Goal: Task Accomplishment & Management: Complete application form

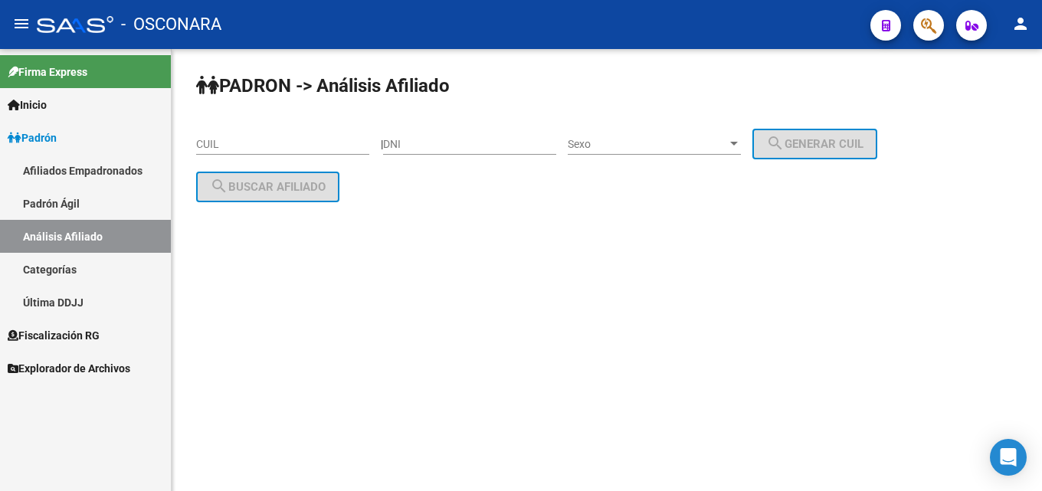
click at [28, 141] on span "Padrón" at bounding box center [32, 137] width 49 height 17
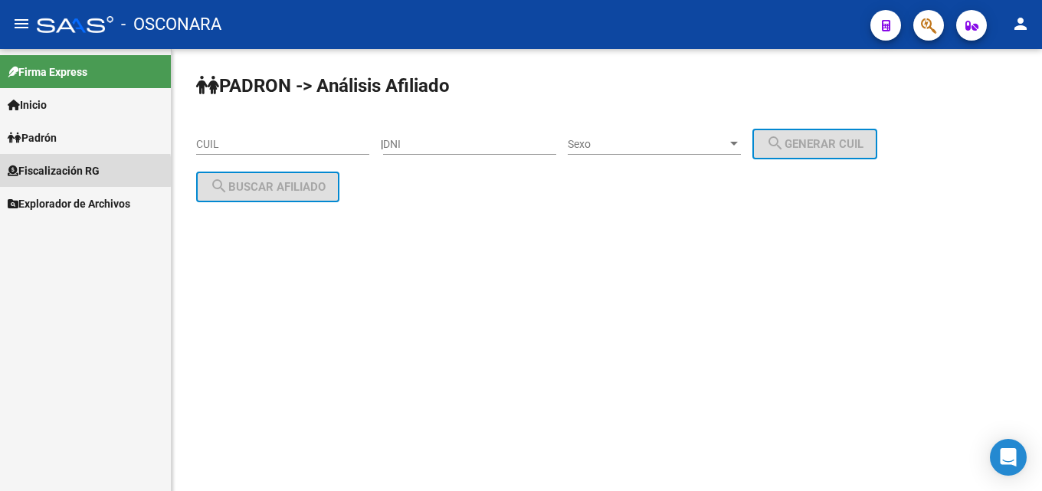
click at [31, 172] on span "Fiscalización RG" at bounding box center [54, 170] width 92 height 17
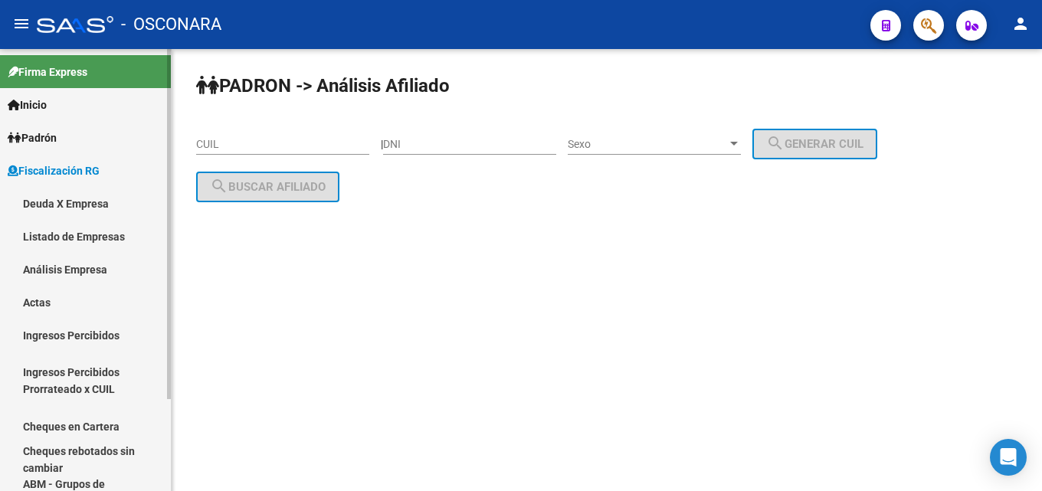
click at [55, 270] on link "Análisis Empresa" at bounding box center [85, 269] width 171 height 33
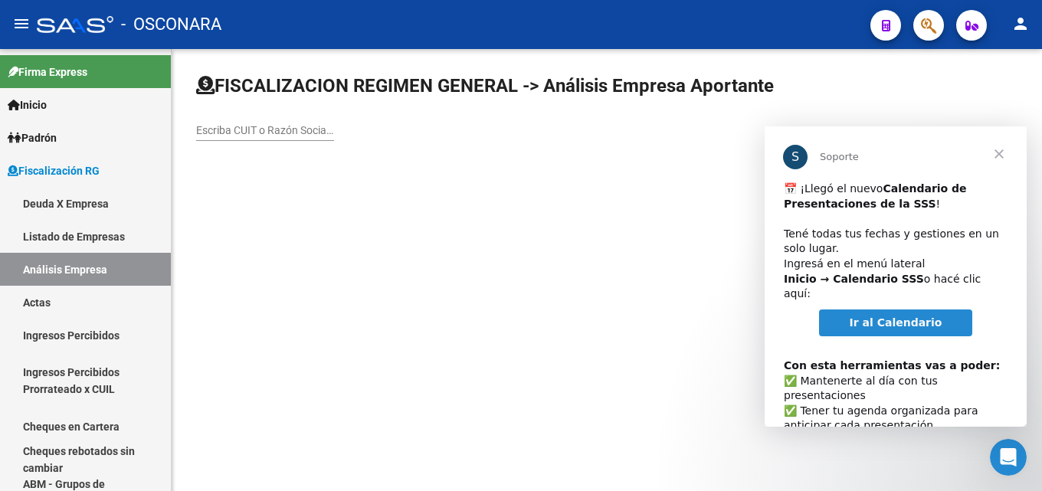
click at [996, 158] on span "Cerrar" at bounding box center [998, 153] width 55 height 55
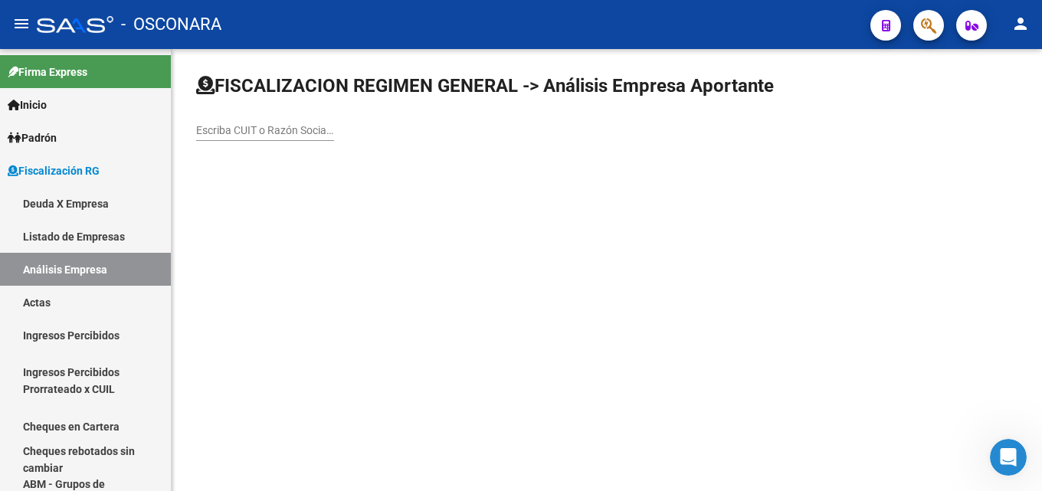
click at [489, 316] on mat-sidenav-content "FISCALIZACION REGIMEN GENERAL -> Análisis Empresa Aportante Escriba CUIT o Razó…" at bounding box center [607, 270] width 870 height 442
click at [250, 128] on input "Escriba CUIT o Razón Social para buscar" at bounding box center [265, 130] width 138 height 13
drag, startPoint x: 250, startPoint y: 128, endPoint x: 656, endPoint y: 141, distance: 406.1
click at [781, 116] on div "Escriba CUIT o Razón Social para buscar" at bounding box center [606, 114] width 821 height 80
click at [251, 131] on input "Escriba CUIT o Razón Social para buscar" at bounding box center [265, 130] width 138 height 13
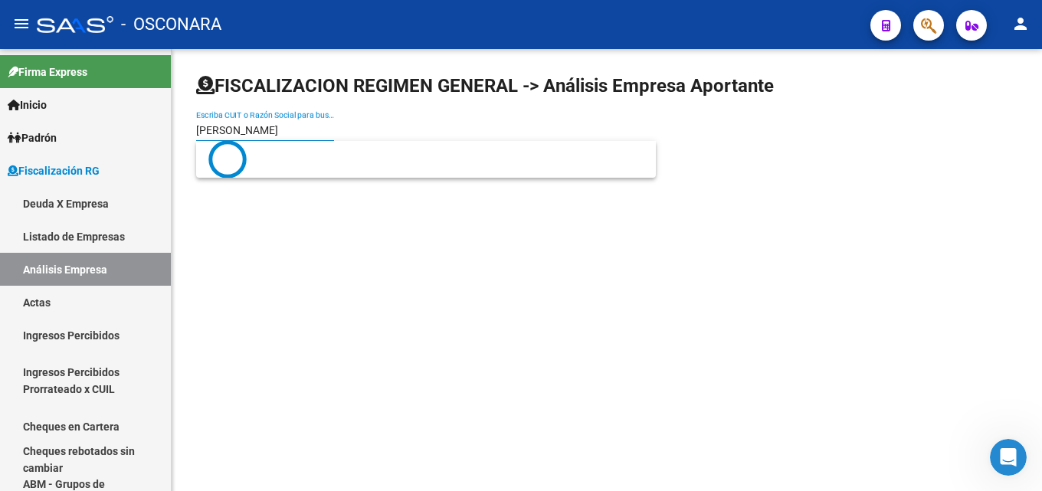
type input "[PERSON_NAME]"
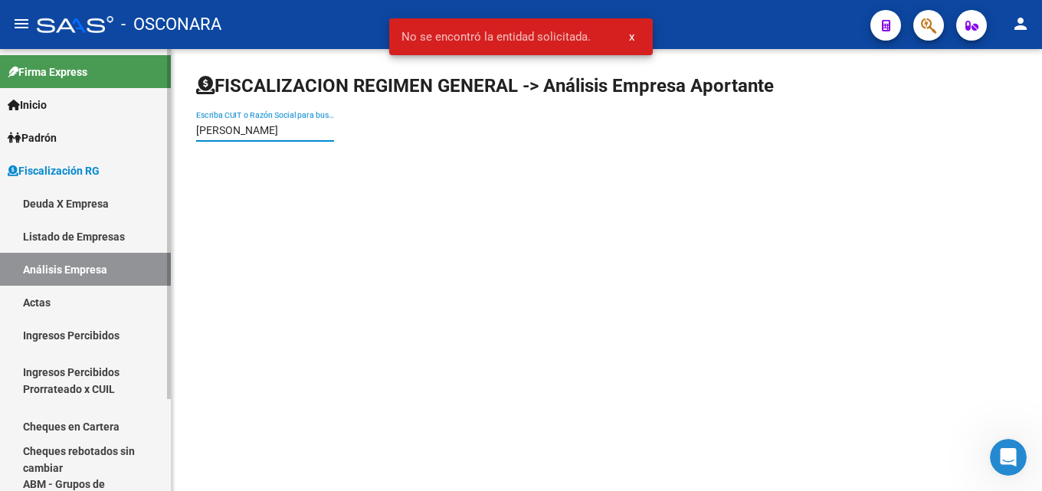
drag, startPoint x: 303, startPoint y: 130, endPoint x: 0, endPoint y: 191, distance: 309.4
click at [0, 191] on mat-sidenav-container "Firma Express Inicio Calendario SSS Instructivos Contacto OS Padrón Afiliados E…" at bounding box center [521, 270] width 1042 height 442
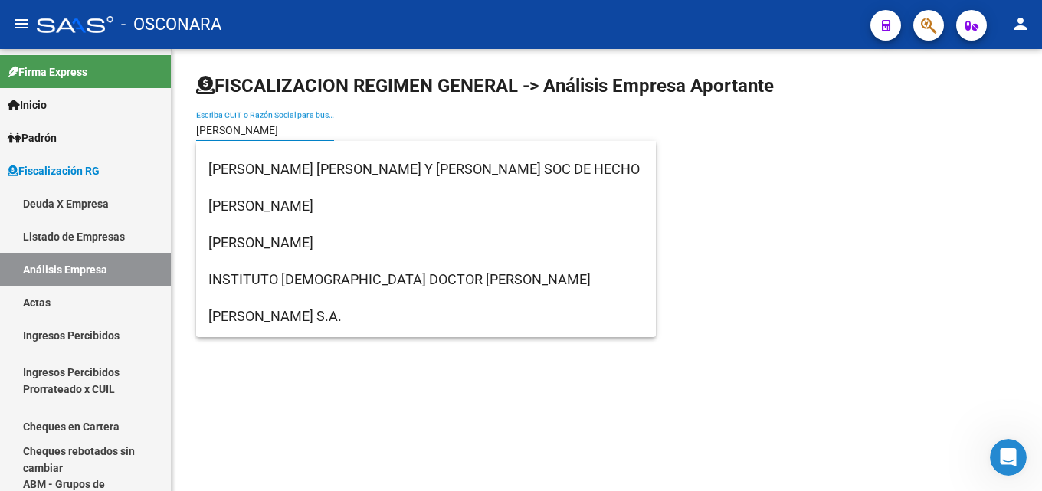
scroll to position [613, 0]
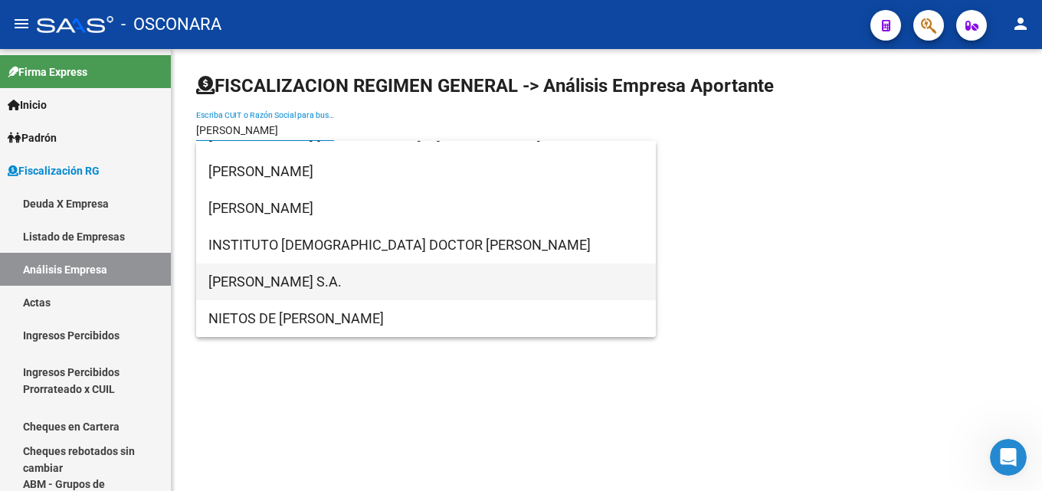
type input "[PERSON_NAME]"
click at [335, 275] on span "[PERSON_NAME] S.A." at bounding box center [425, 281] width 435 height 37
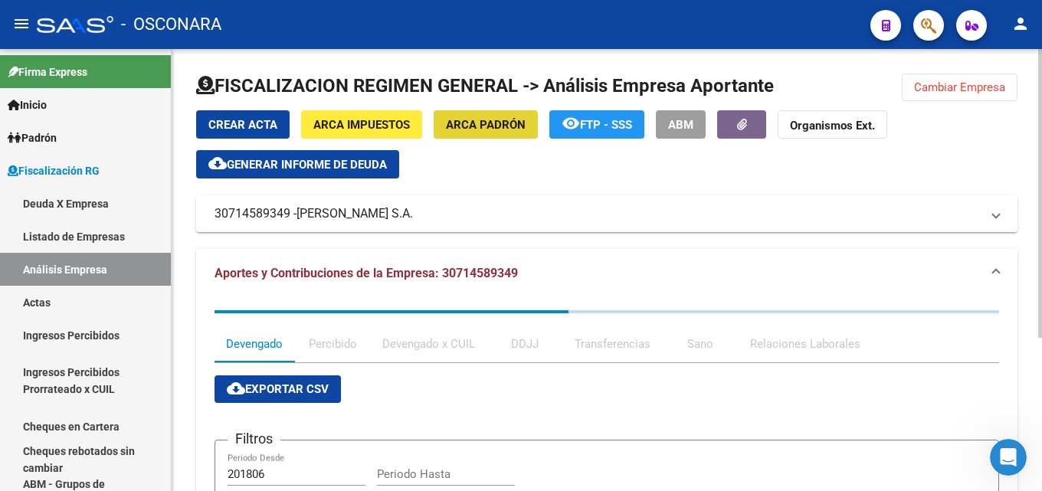
click at [481, 131] on span "ARCA Padrón" at bounding box center [486, 125] width 80 height 14
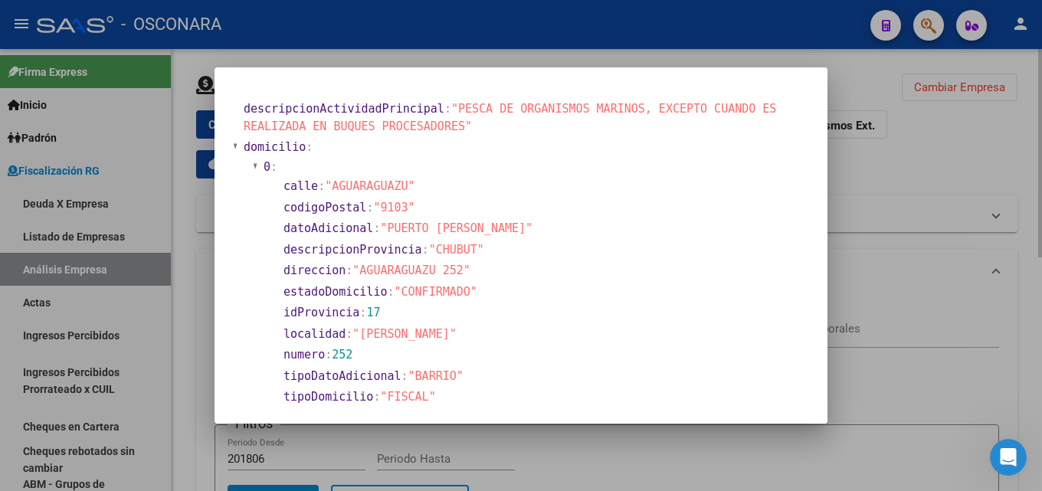
click at [909, 267] on div at bounding box center [521, 245] width 1042 height 491
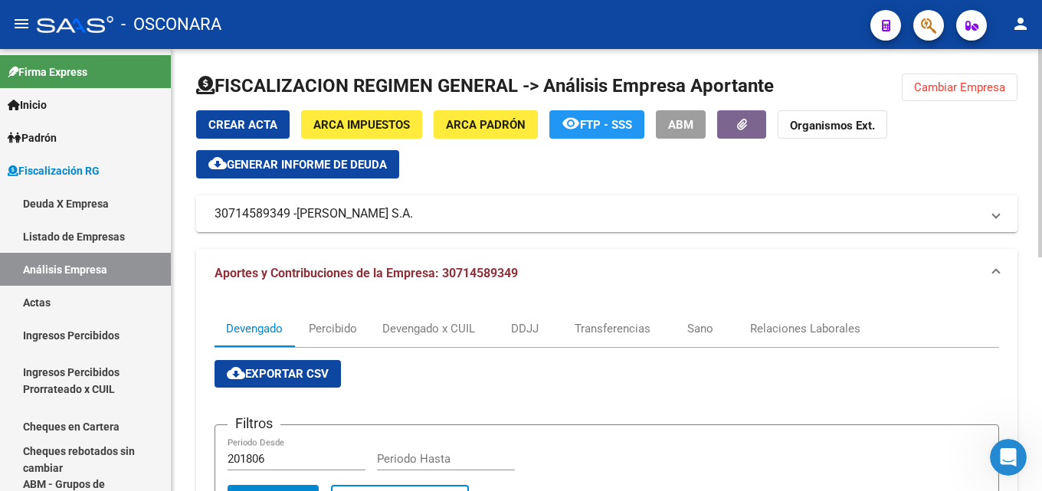
click at [433, 110] on button "ARCA Padrón" at bounding box center [485, 124] width 104 height 28
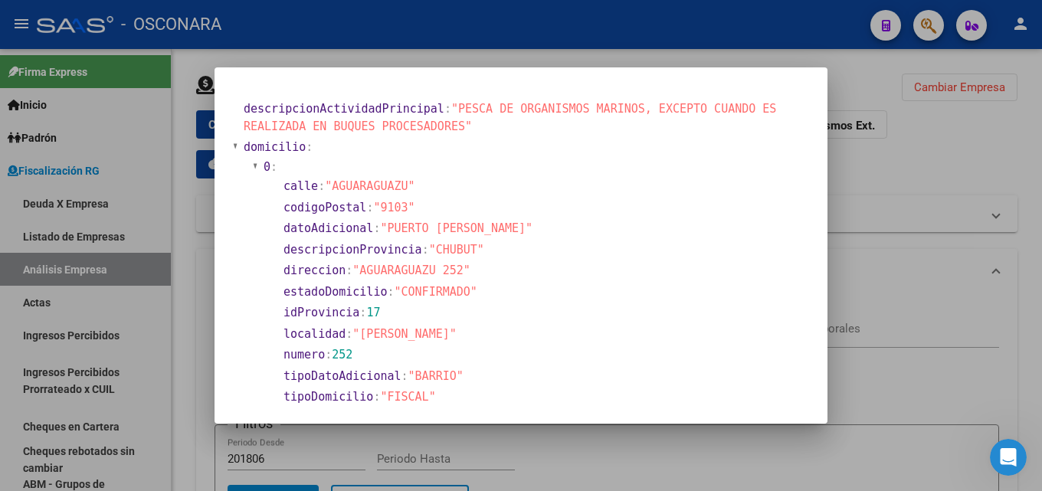
click at [932, 241] on div at bounding box center [521, 245] width 1042 height 491
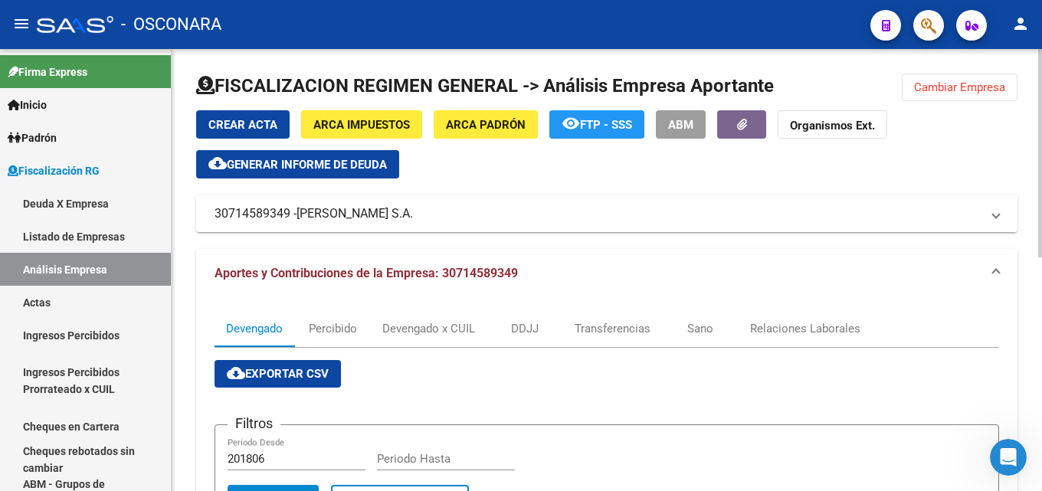
click at [227, 214] on mat-panel-title "30714589349 - [PERSON_NAME] S.A." at bounding box center [597, 213] width 766 height 17
copy mat-panel-title "30714589349"
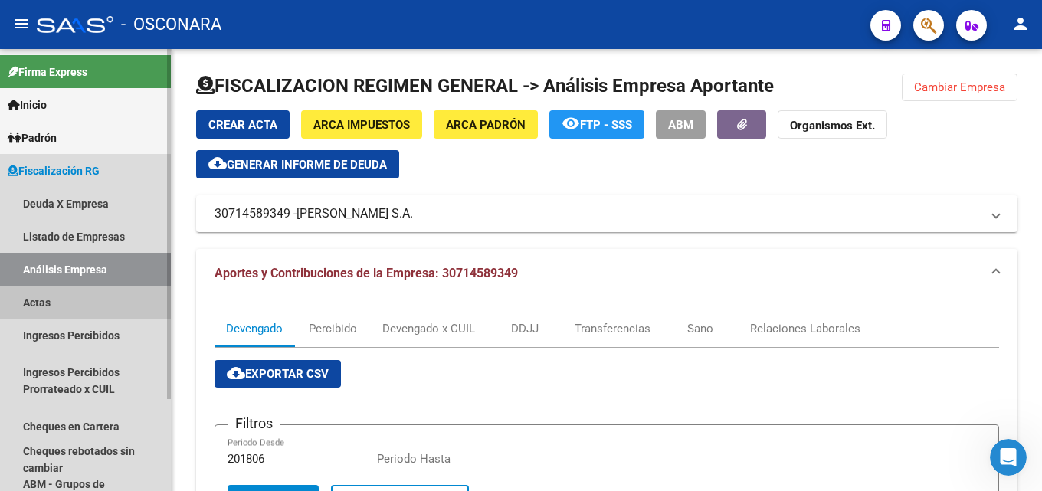
click at [65, 302] on link "Actas" at bounding box center [85, 302] width 171 height 33
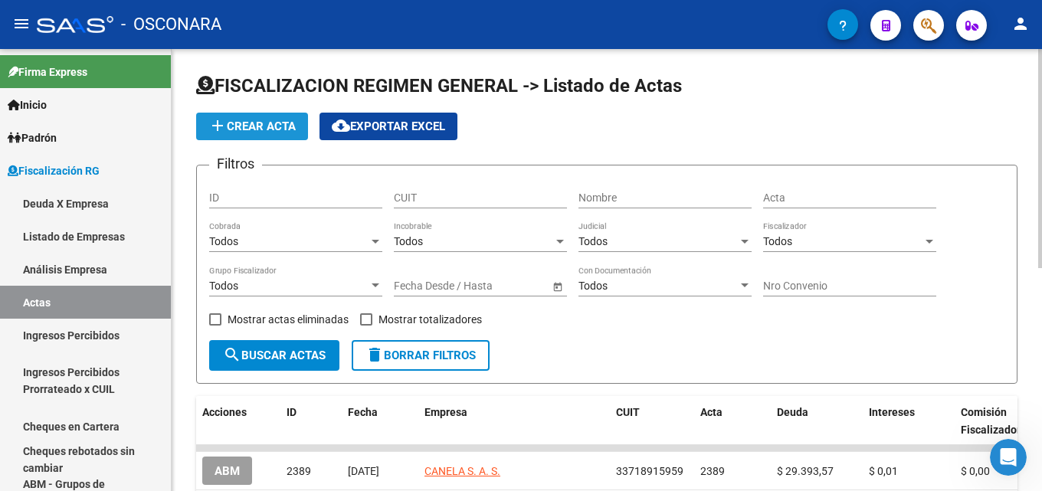
click at [227, 123] on span "add Crear Acta" at bounding box center [251, 126] width 87 height 14
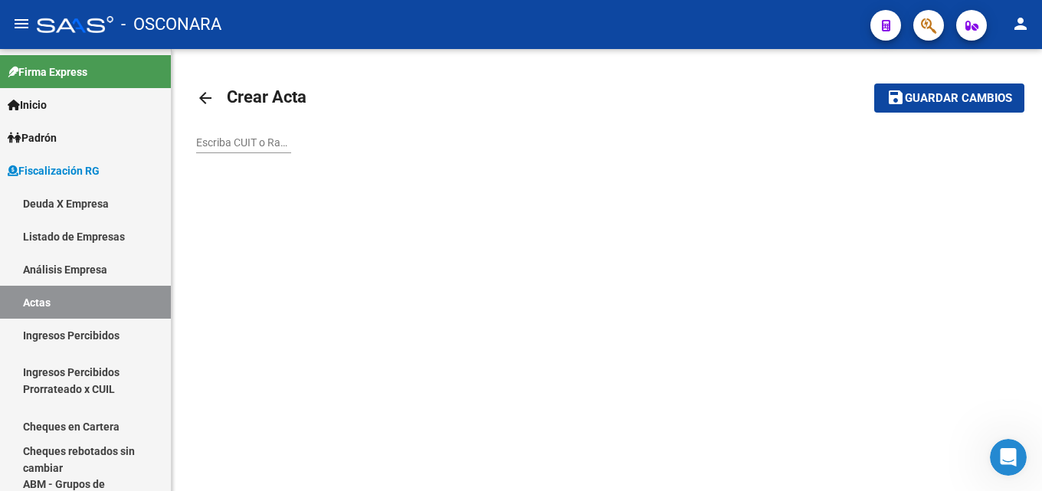
click at [213, 143] on input "Escriba CUIT o Razón Social para buscar" at bounding box center [243, 142] width 95 height 13
drag, startPoint x: 222, startPoint y: 132, endPoint x: 204, endPoint y: 149, distance: 24.9
click at [204, 149] on input "Escriba CUIT o Razón Social para buscar" at bounding box center [243, 142] width 95 height 13
paste input "30714589349"
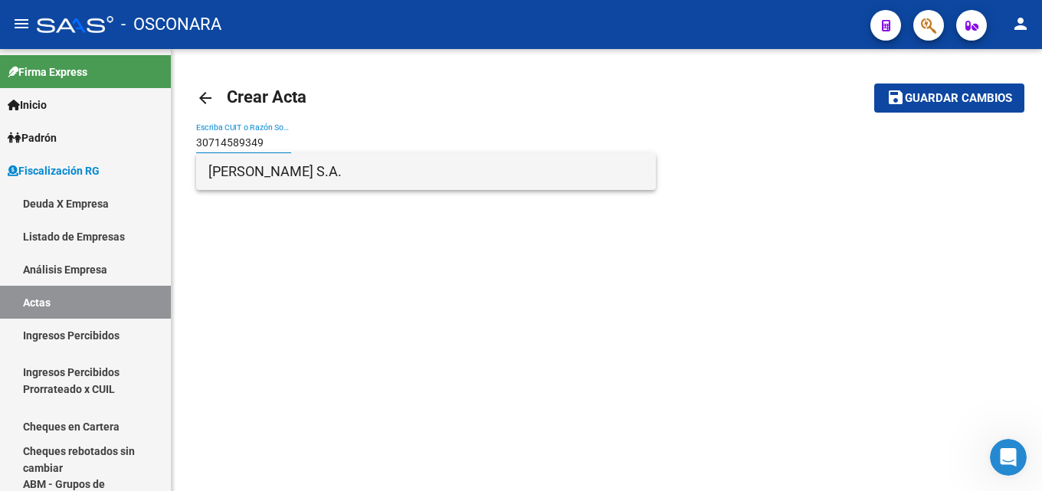
type input "30714589349"
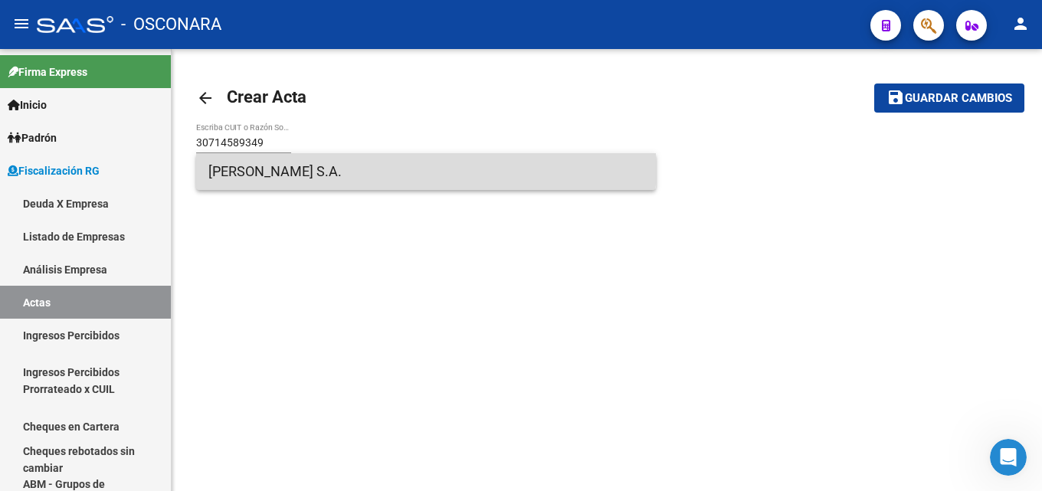
click at [339, 163] on span "[PERSON_NAME] S.A." at bounding box center [425, 171] width 435 height 37
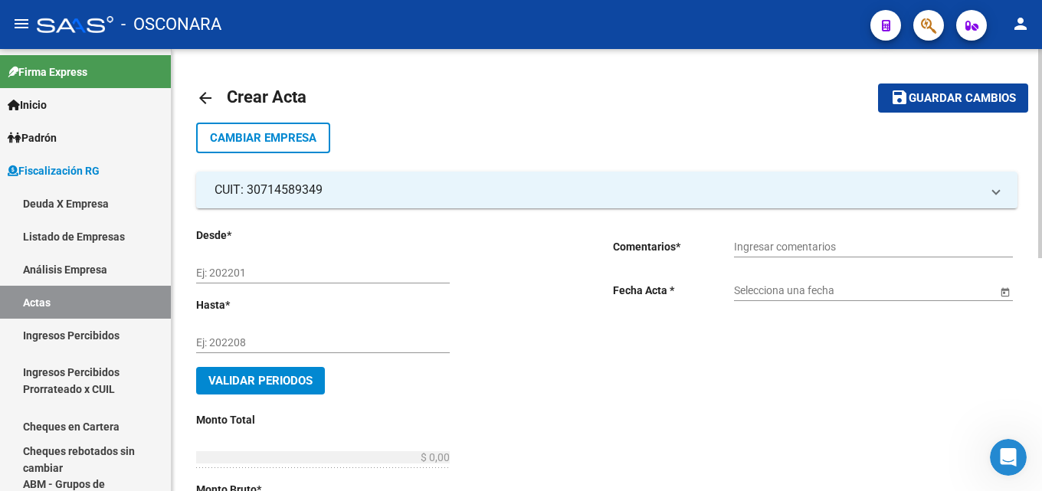
click at [257, 269] on input "Ej: 202201" at bounding box center [322, 273] width 253 height 13
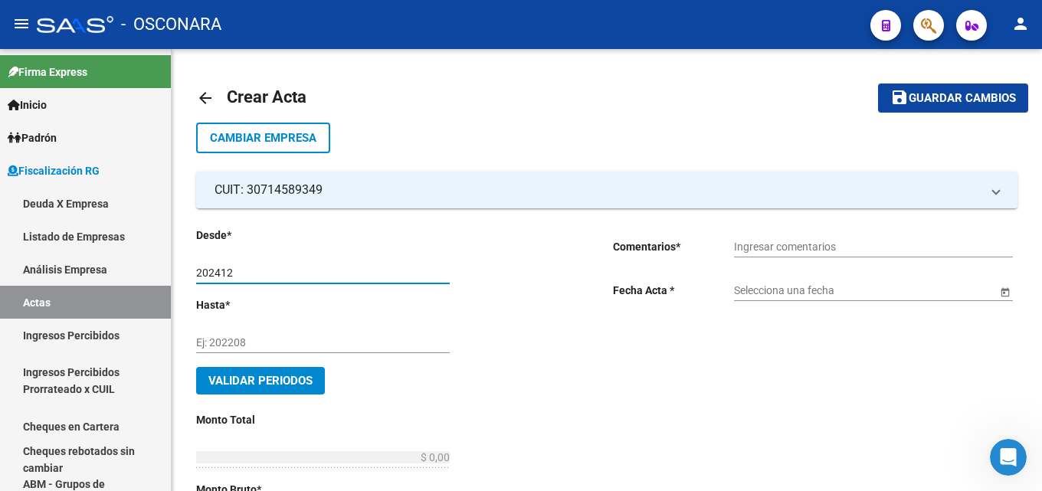
type input "202412"
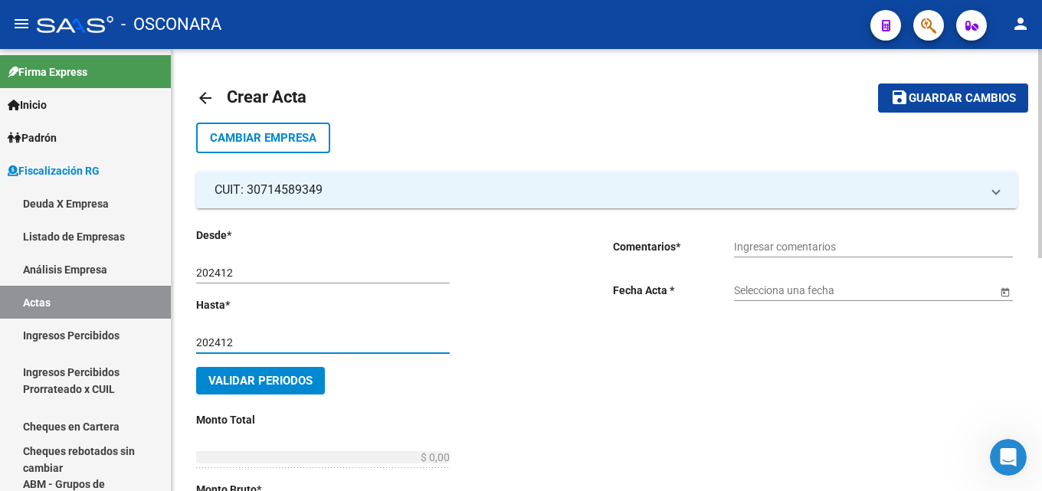
type input "202412"
click at [247, 380] on span "Validar Periodos" at bounding box center [260, 381] width 104 height 14
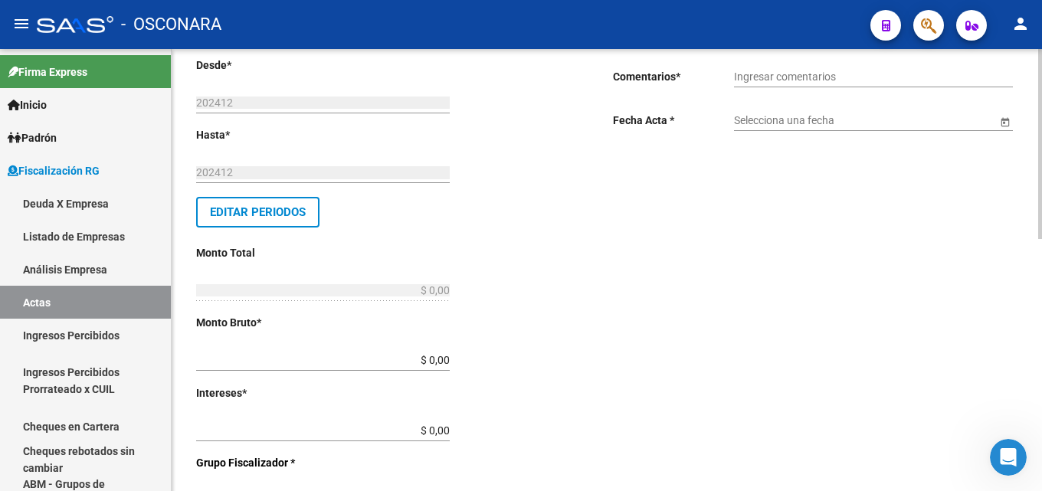
scroll to position [230, 0]
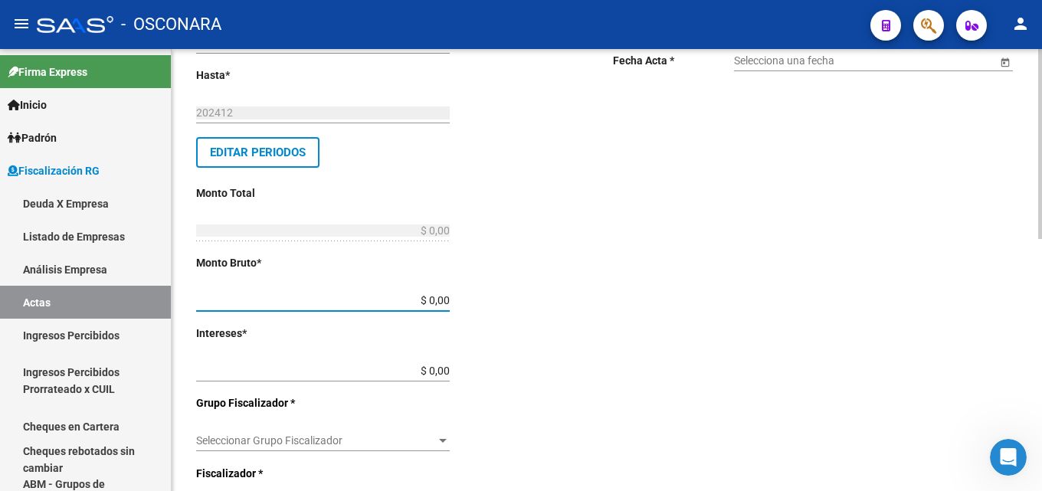
drag, startPoint x: 413, startPoint y: 299, endPoint x: 494, endPoint y: 309, distance: 81.7
click at [487, 310] on div "Desde * 202412 Ej: 202201 Hasta * 202412 Ej: 202208 Editar Periodos Monto Total…" at bounding box center [380, 404] width 368 height 814
type input "$ 504.318,61"
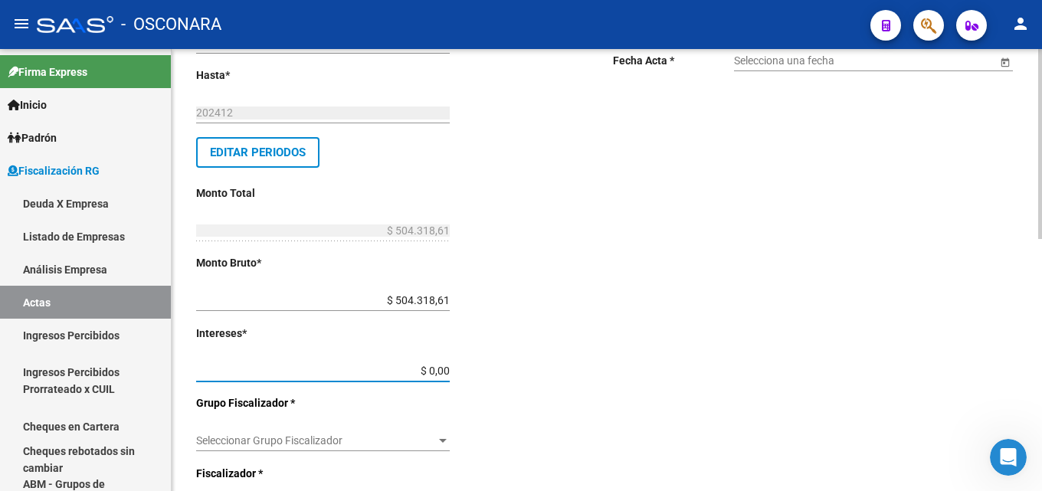
drag, startPoint x: 409, startPoint y: 365, endPoint x: 612, endPoint y: 374, distance: 203.2
click at [612, 374] on div "Desde * 202412 Ej: 202201 Hasta * 202412 Ej: 202208 Editar Periodos Monto Total…" at bounding box center [606, 395] width 821 height 832
type input "$ 167.292,54"
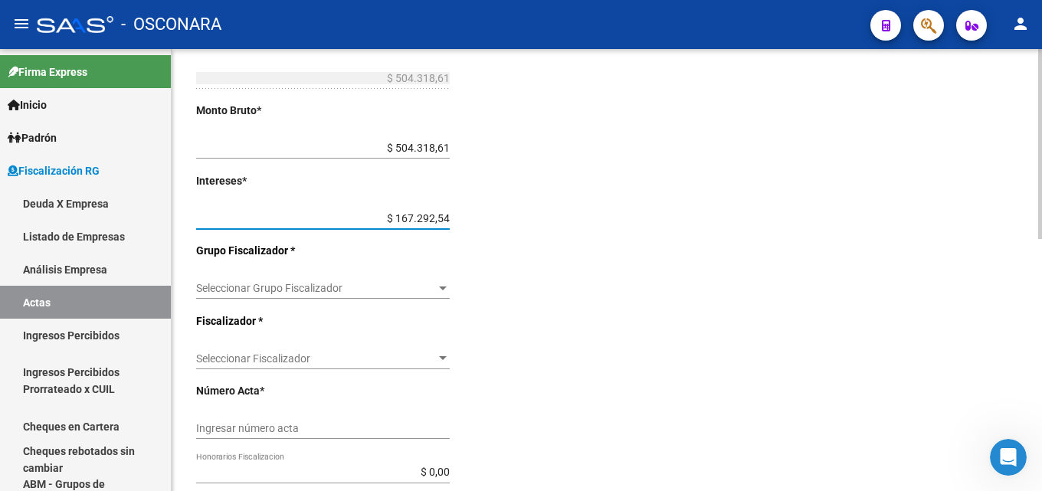
scroll to position [383, 0]
type input "$ 671.611,15"
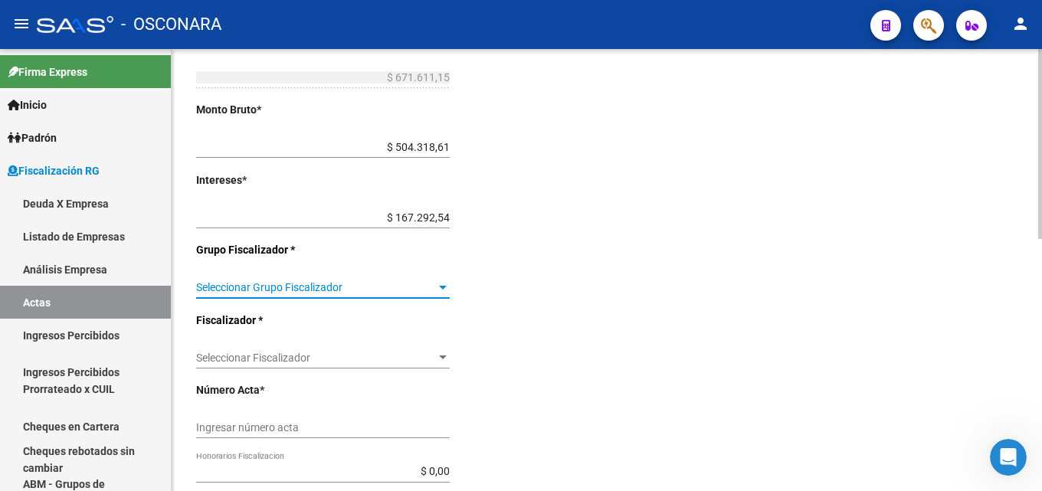
click at [420, 289] on span "Seleccionar Grupo Fiscalizador" at bounding box center [316, 287] width 240 height 13
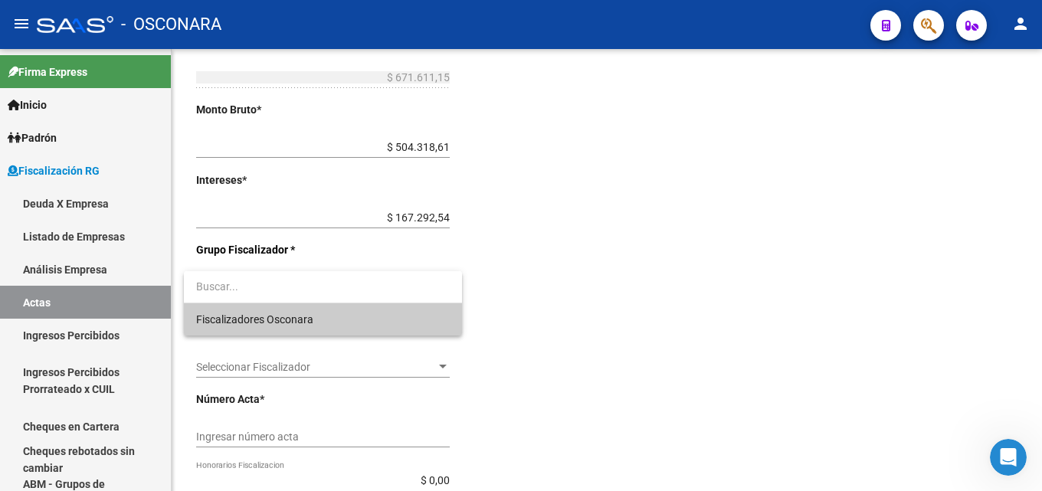
click at [395, 325] on span "Fiscalizadores Osconara" at bounding box center [322, 319] width 253 height 32
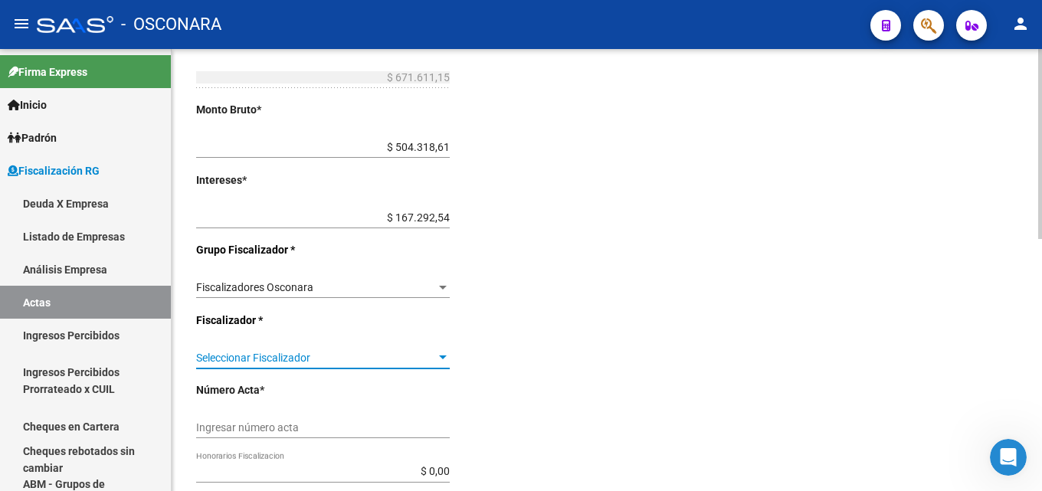
click at [398, 357] on span "Seleccionar Fiscalizador" at bounding box center [316, 358] width 240 height 13
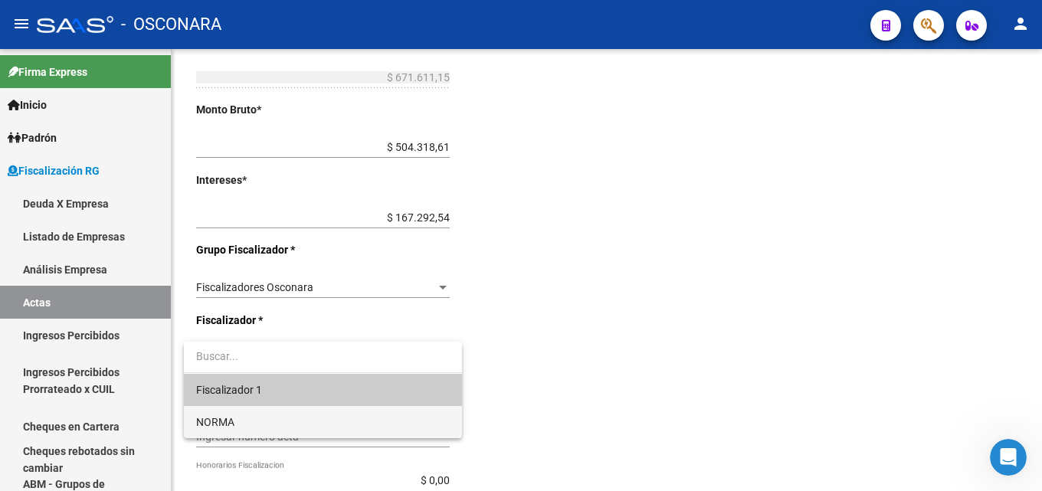
click at [362, 424] on span "NORMA" at bounding box center [322, 422] width 253 height 32
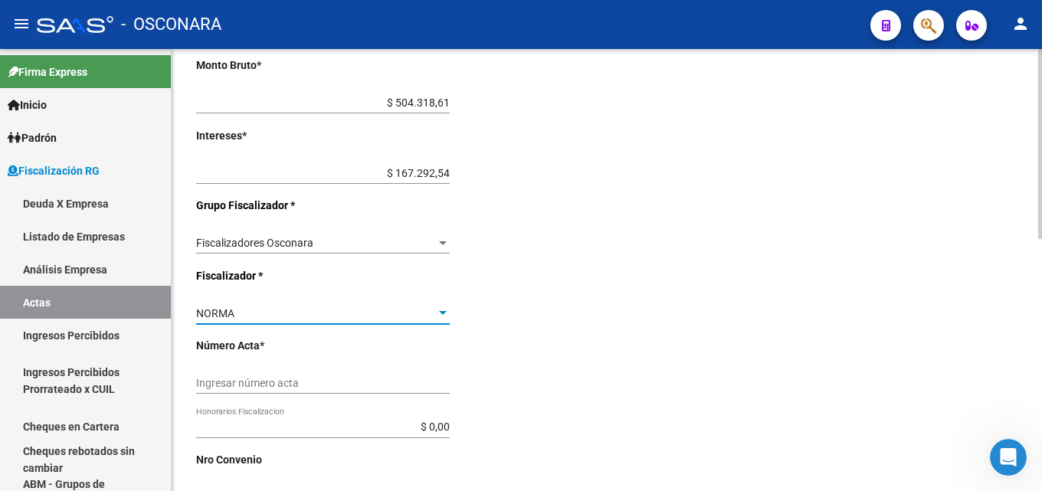
scroll to position [460, 0]
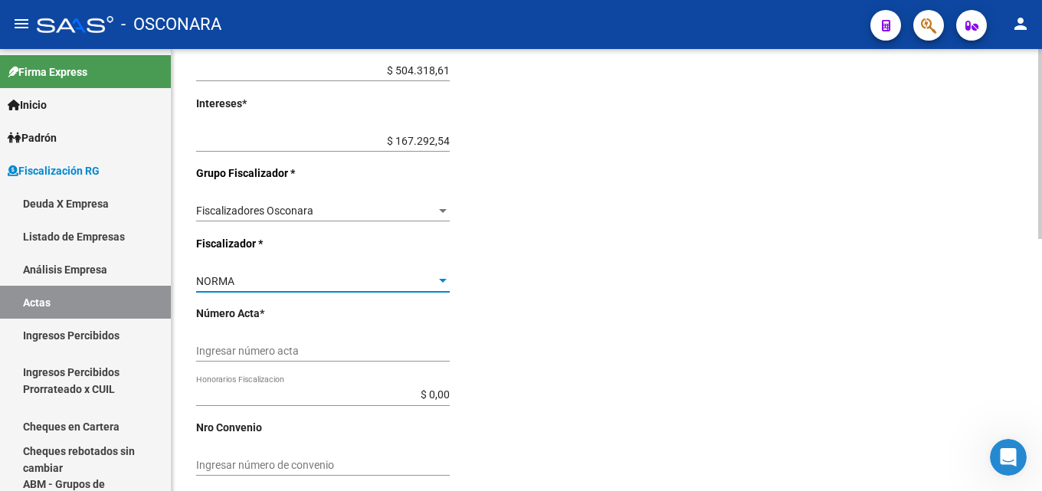
click at [339, 342] on div "Ingresar número acta" at bounding box center [322, 346] width 253 height 31
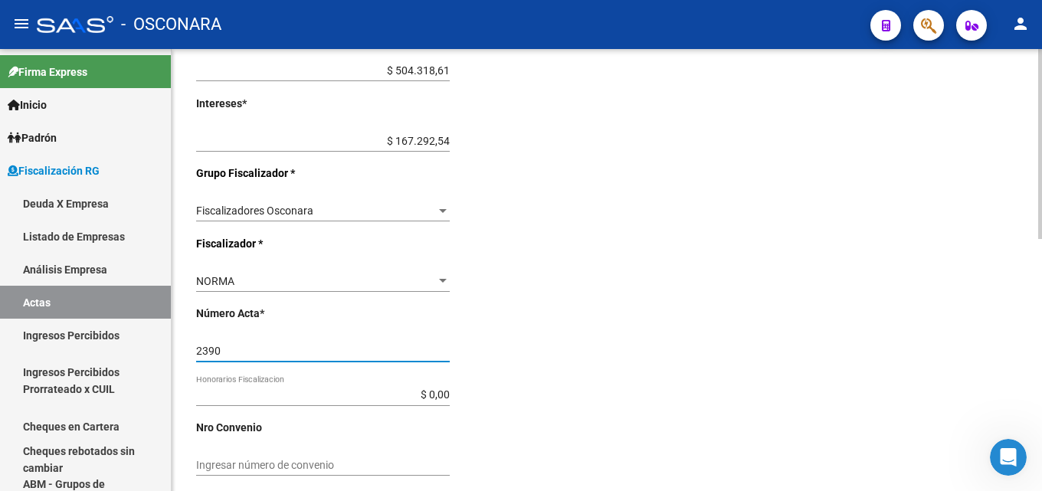
type input "2390"
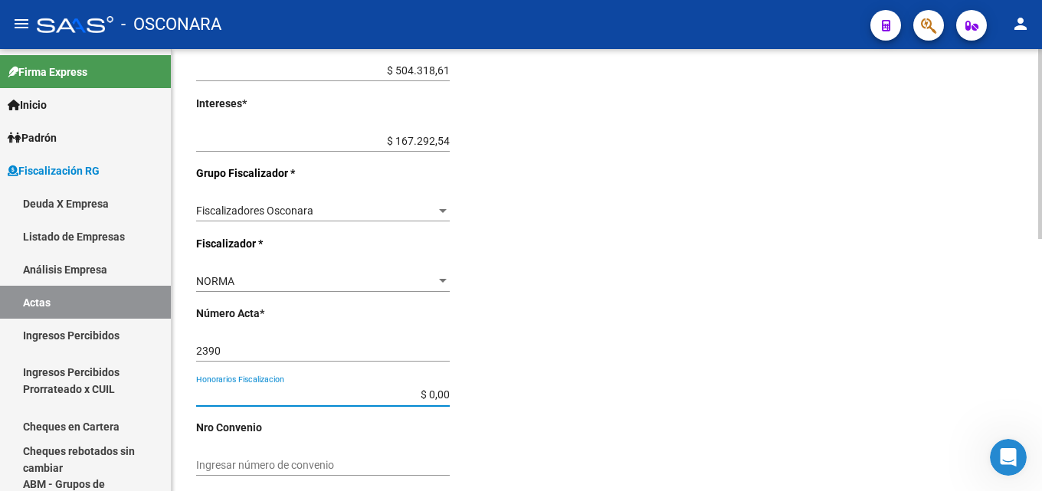
drag, startPoint x: 410, startPoint y: 393, endPoint x: 492, endPoint y: 397, distance: 82.0
click at [492, 397] on div "Desde * 202412 Ej: 202201 Hasta * 202412 Ej: 202208 Editar Periodos Monto Total…" at bounding box center [380, 174] width 368 height 814
type input "$ 100.741,67"
type input "$ 772.352,82"
click at [402, 460] on input "Ingresar número de convenio" at bounding box center [322, 465] width 253 height 13
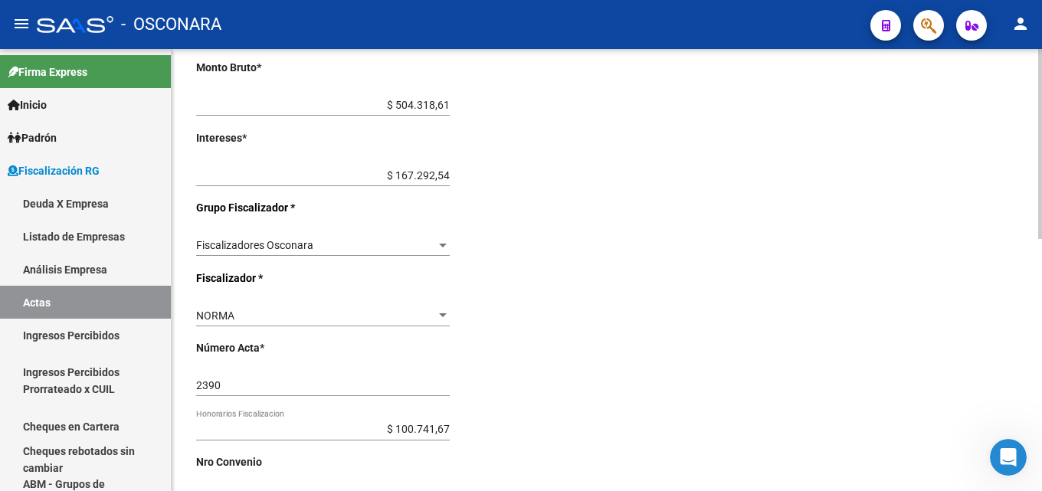
scroll to position [587, 0]
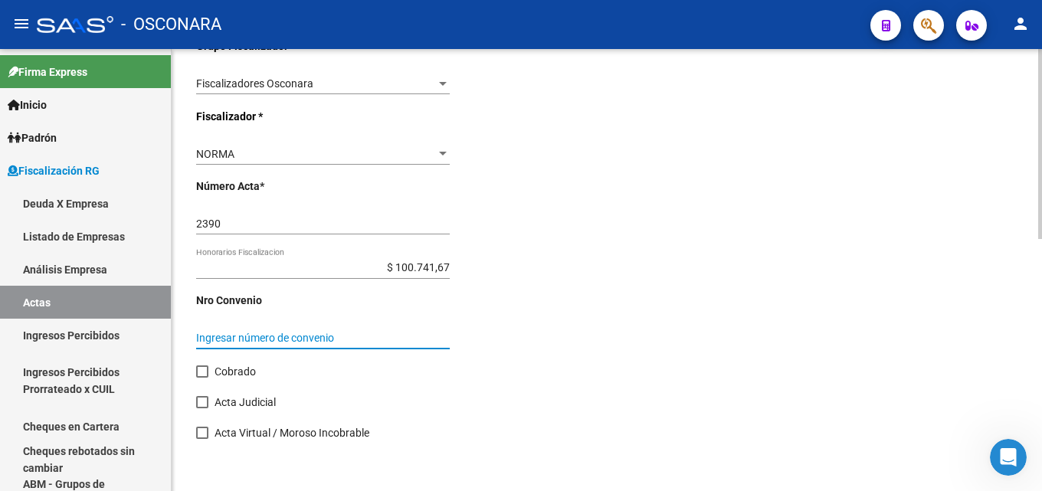
click at [245, 368] on span "Cobrado" at bounding box center [234, 371] width 41 height 18
click at [202, 378] on input "Cobrado" at bounding box center [201, 378] width 1 height 1
checkbox input "true"
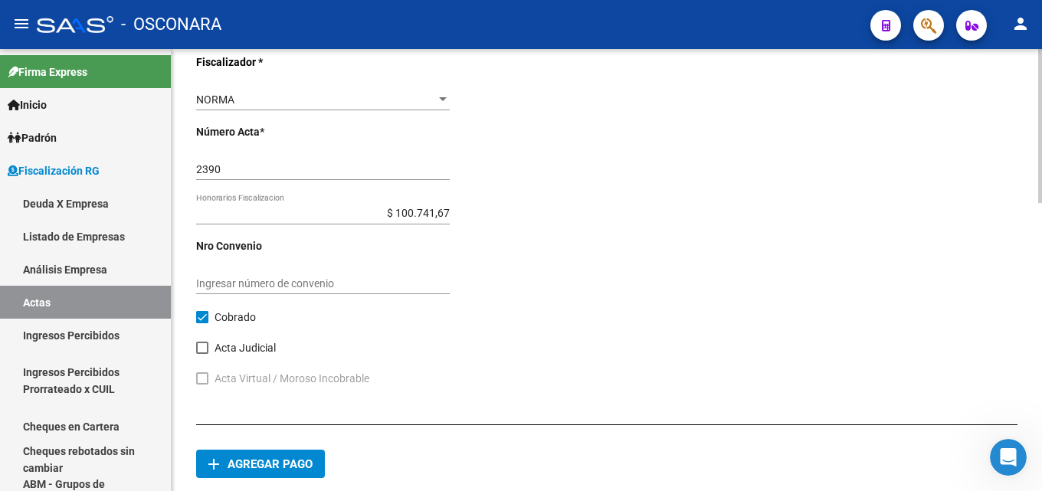
scroll to position [828, 0]
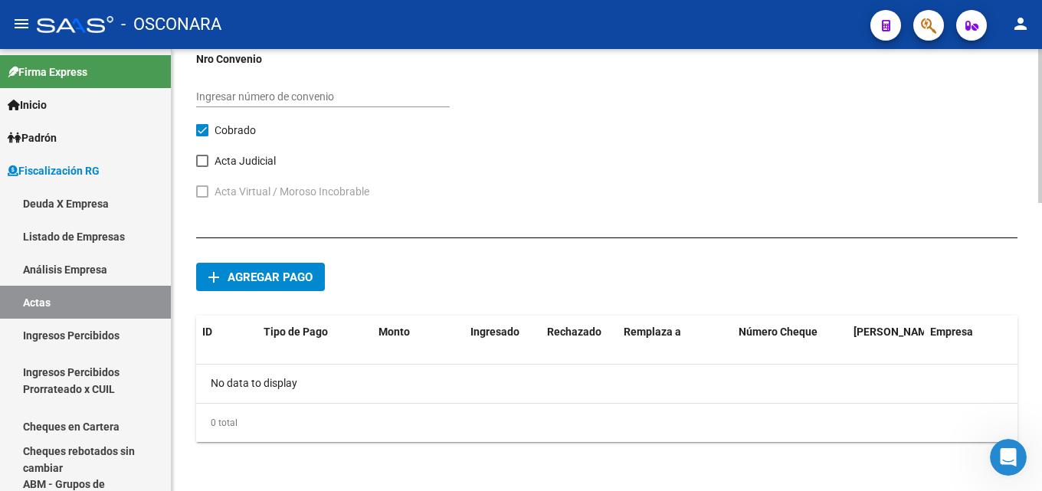
click at [263, 270] on span "Agregar pago" at bounding box center [269, 277] width 85 height 14
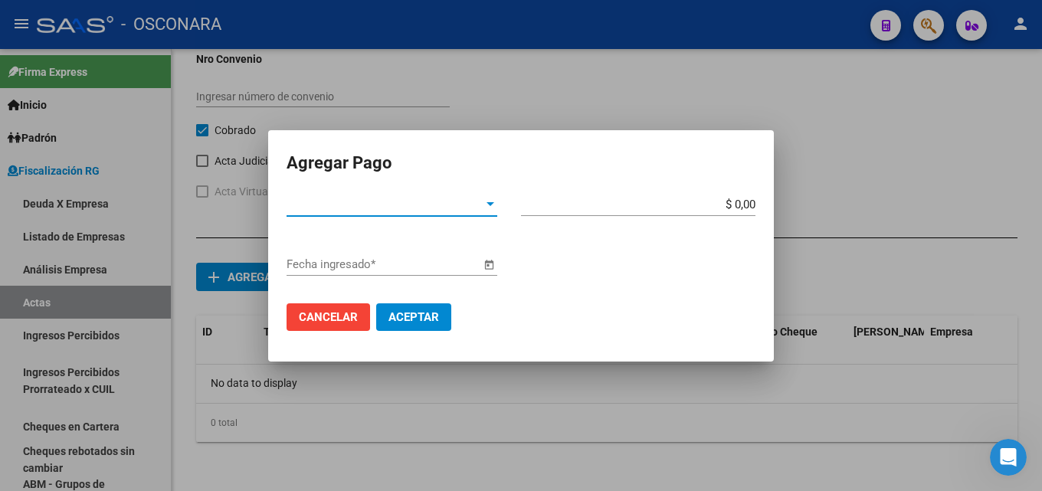
click at [391, 205] on span "Tipo de Pago *" at bounding box center [384, 205] width 197 height 14
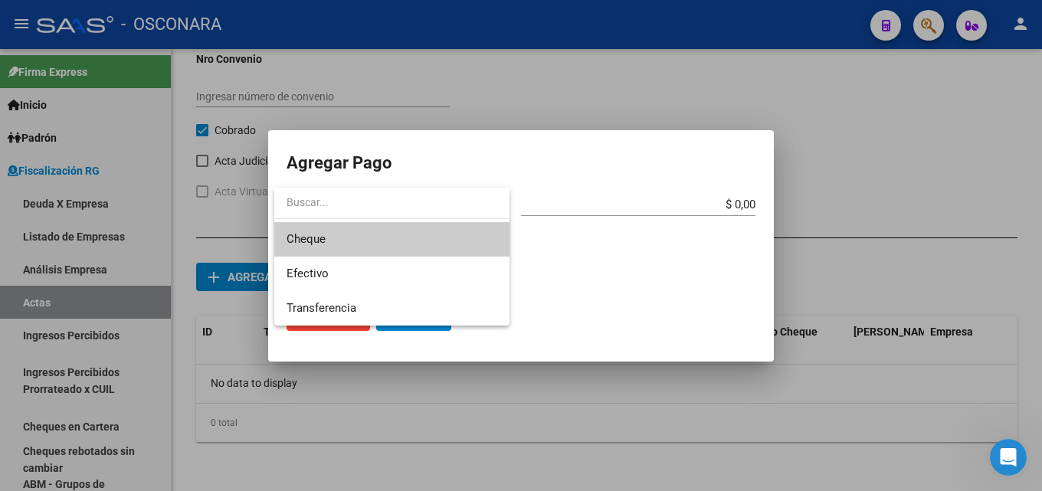
click at [364, 239] on span "Cheque" at bounding box center [391, 239] width 211 height 34
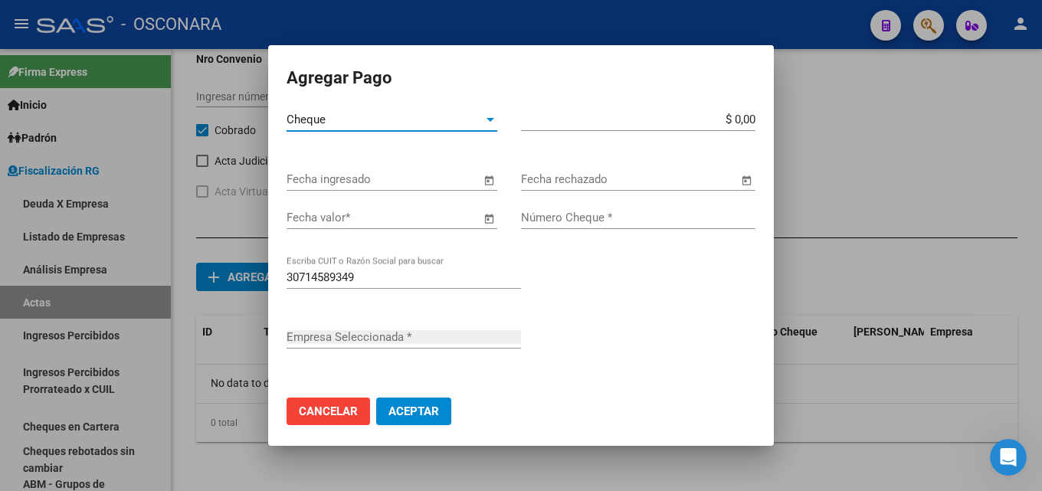
type input "[PERSON_NAME] S.A."
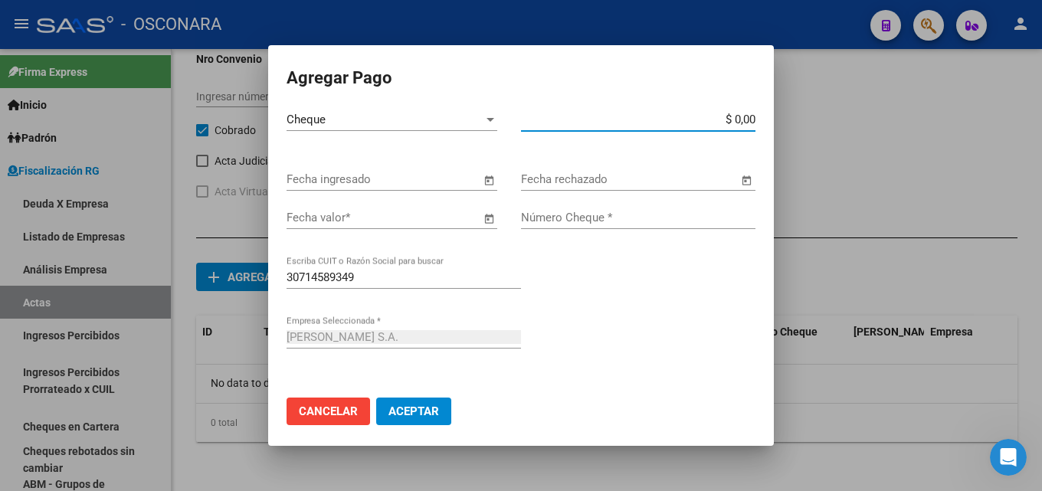
drag, startPoint x: 674, startPoint y: 123, endPoint x: 801, endPoint y: 103, distance: 128.7
click at [801, 103] on div "Agregar Pago Cheque Tipo de Pago * $ 0,00 Monto bruto * Fecha ingresado Fecha r…" at bounding box center [521, 245] width 1042 height 491
type input "$ 268.034,21"
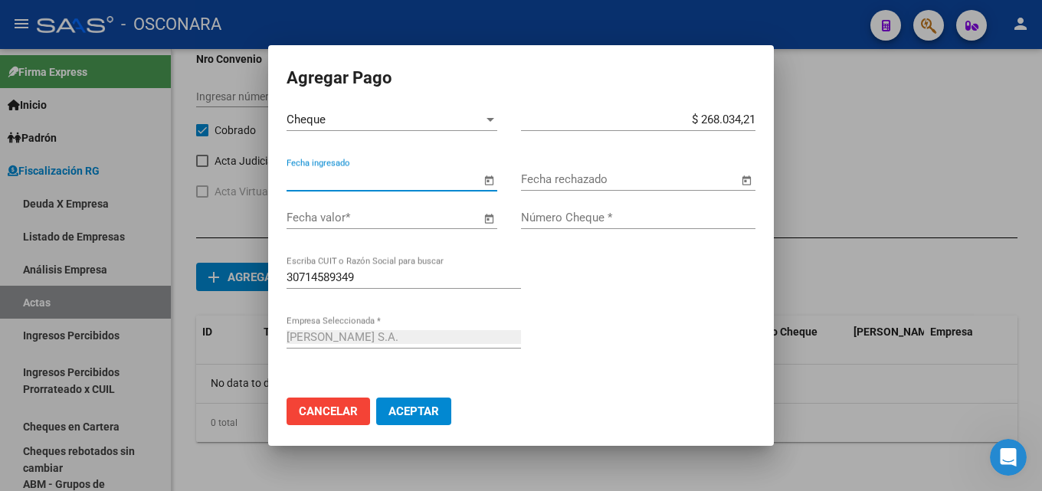
click at [349, 182] on input "Fecha ingresado" at bounding box center [383, 179] width 194 height 14
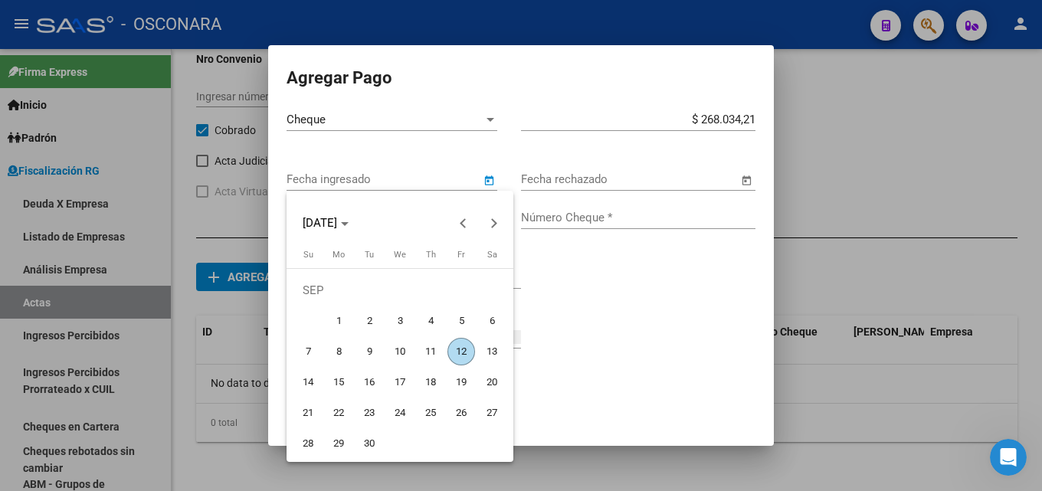
click at [423, 347] on span "11" at bounding box center [431, 352] width 28 height 28
type input "[DATE]"
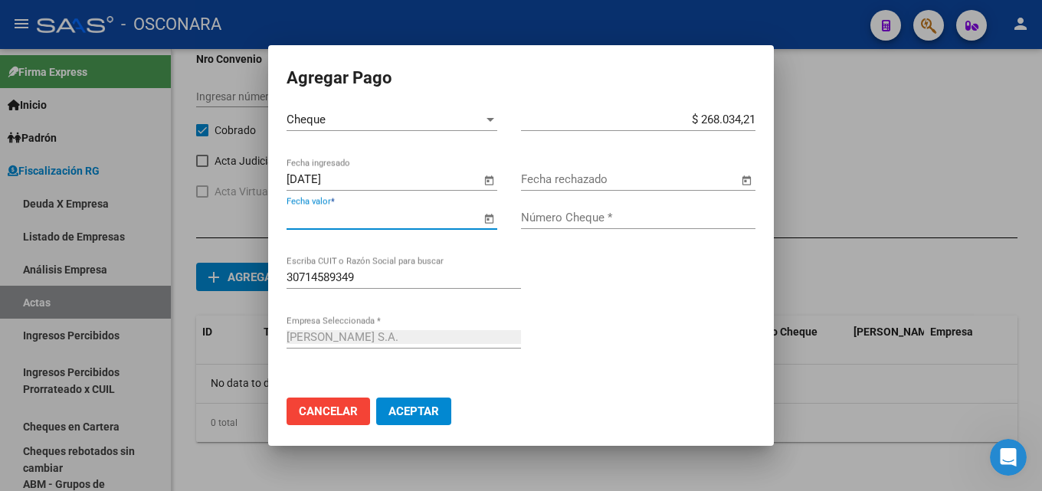
click at [397, 214] on input "Fecha valor *" at bounding box center [383, 218] width 194 height 14
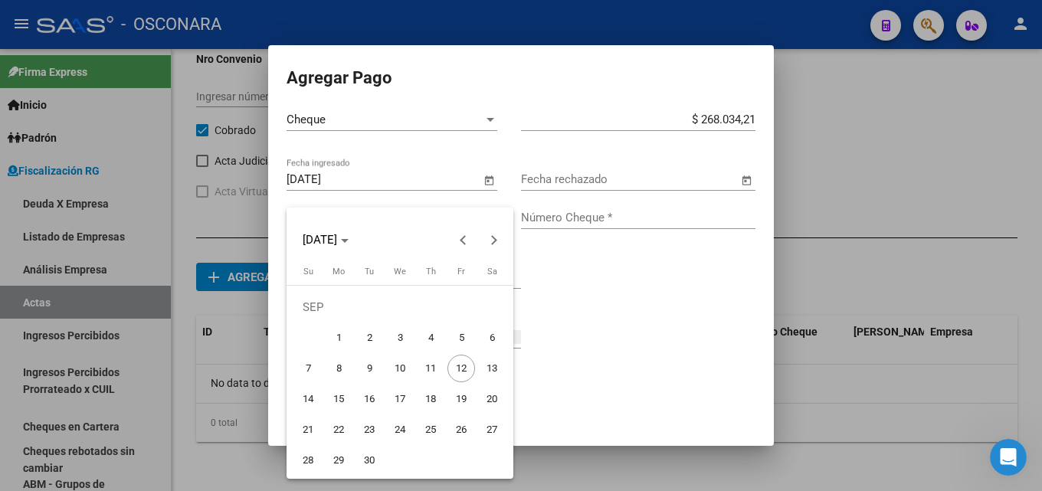
click at [433, 372] on span "11" at bounding box center [431, 369] width 28 height 28
type input "[DATE]"
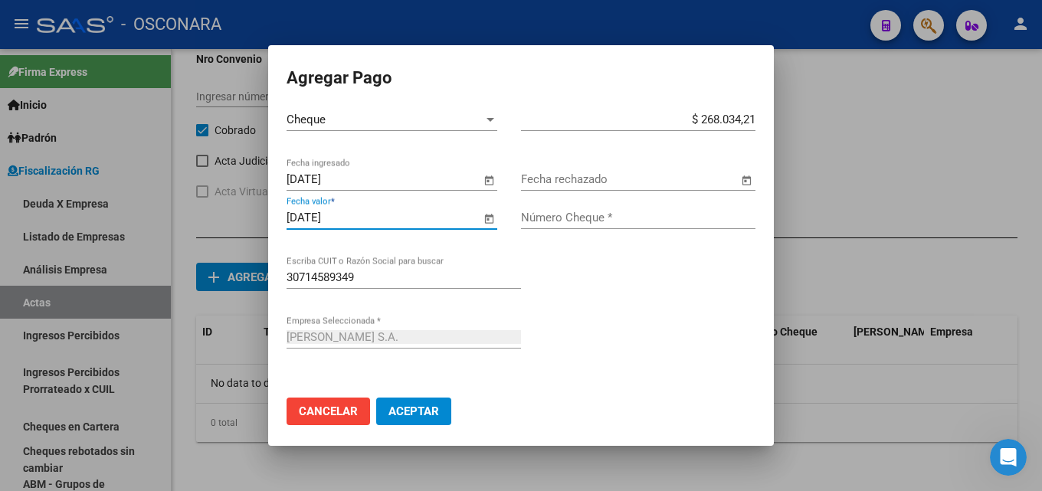
click at [365, 180] on input "[DATE]" at bounding box center [383, 179] width 194 height 14
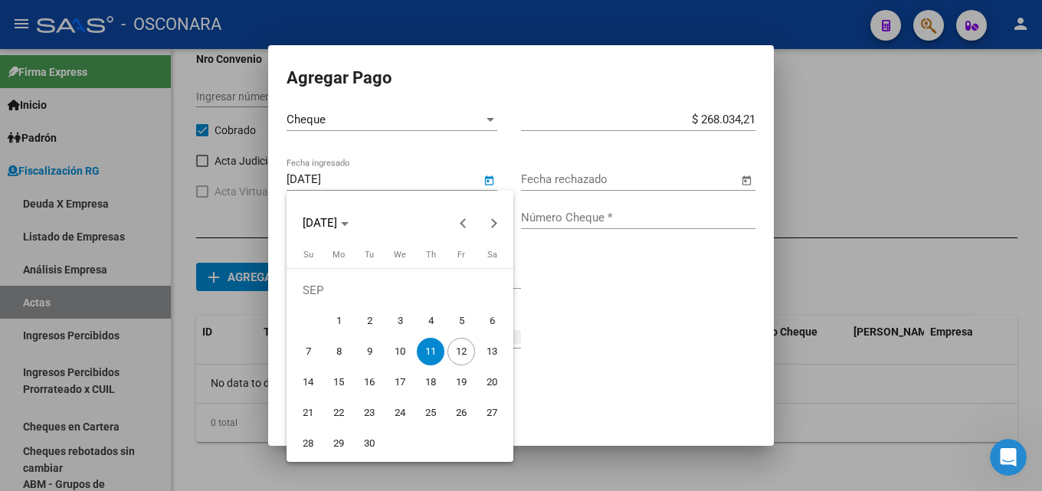
drag, startPoint x: 365, startPoint y: 180, endPoint x: 99, endPoint y: 183, distance: 265.8
click at [99, 182] on div at bounding box center [521, 245] width 1042 height 491
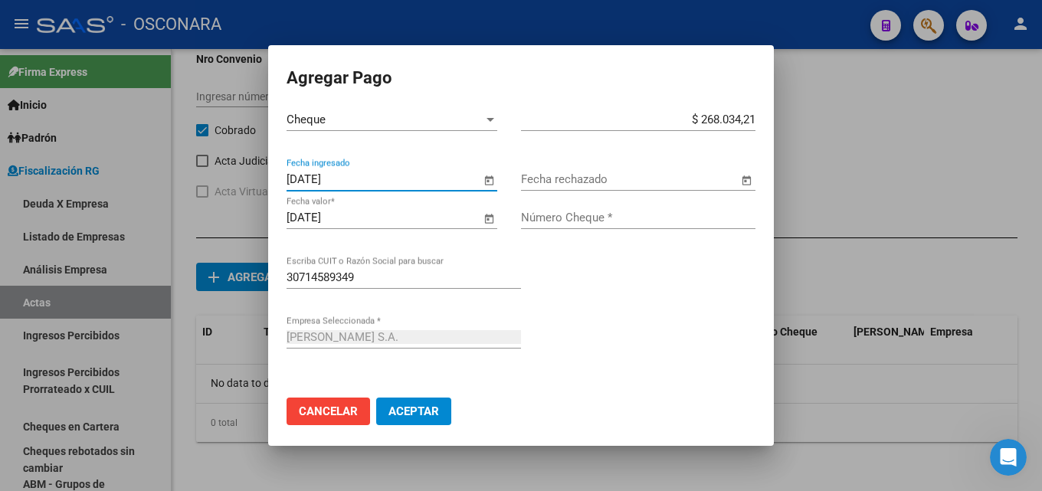
click at [332, 176] on input "[DATE]" at bounding box center [383, 179] width 194 height 14
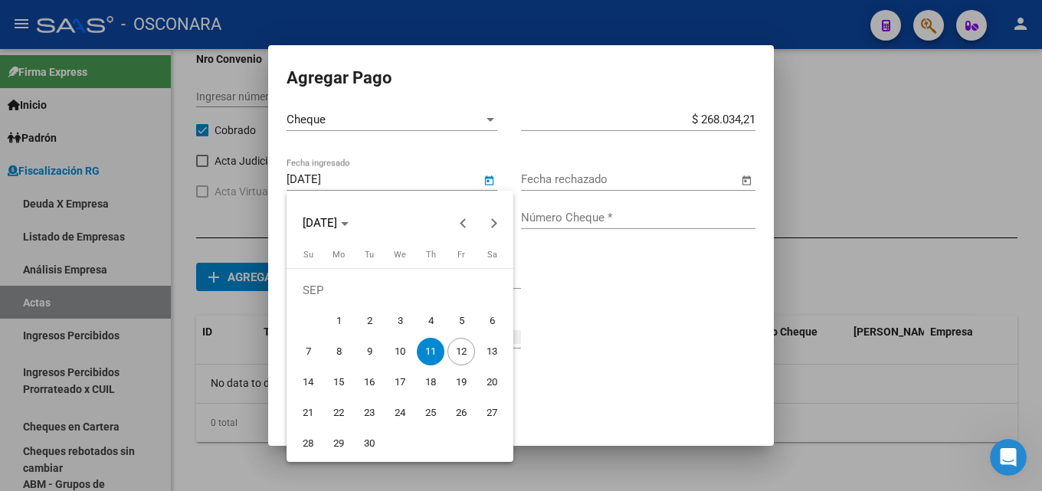
drag, startPoint x: 621, startPoint y: 310, endPoint x: 715, endPoint y: 92, distance: 237.7
click at [621, 299] on div at bounding box center [521, 245] width 1042 height 491
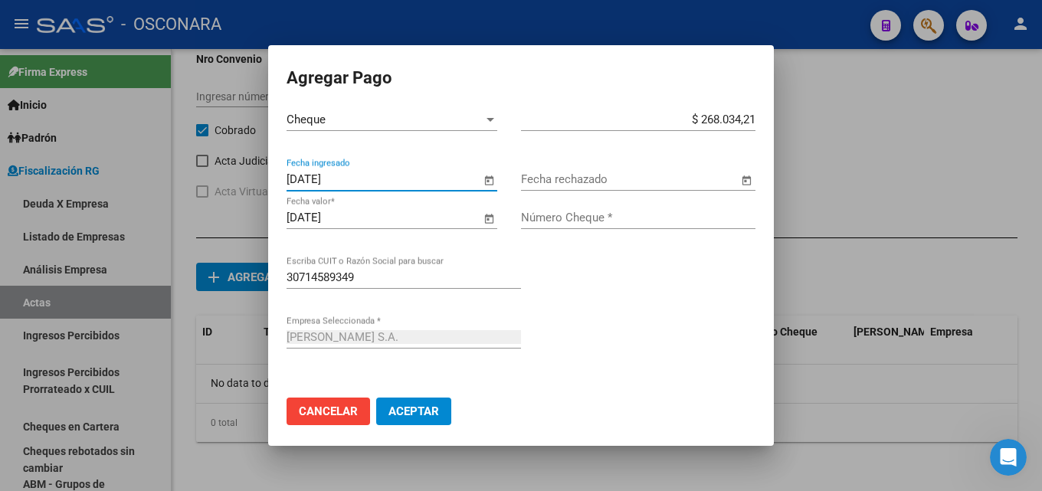
click at [888, 284] on div at bounding box center [521, 245] width 1042 height 491
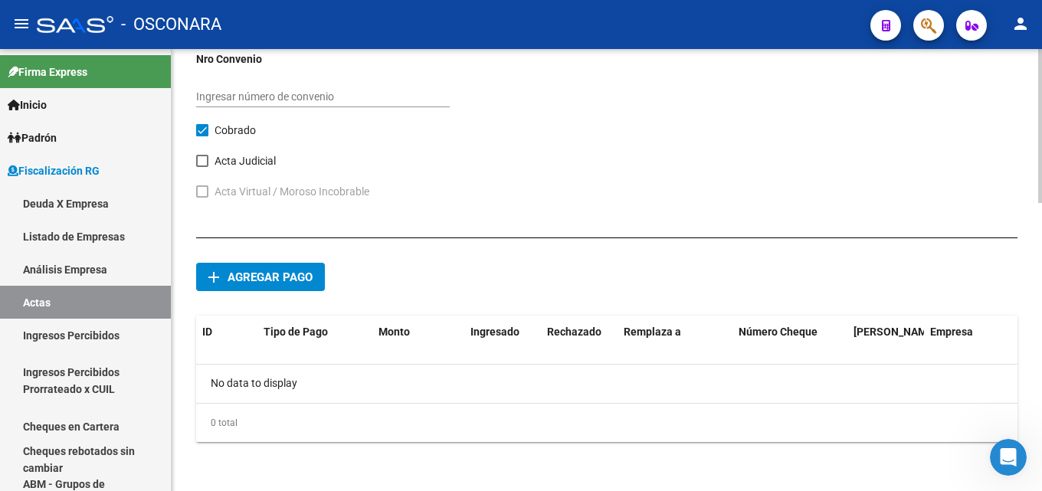
click at [252, 286] on button "add Agregar pago" at bounding box center [260, 277] width 129 height 28
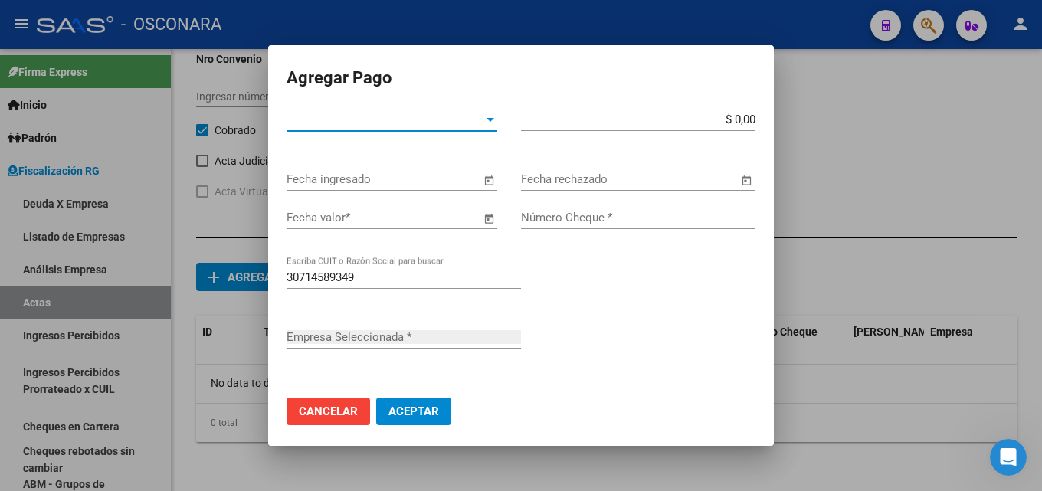
type input "[PERSON_NAME] S.A."
click at [339, 129] on div "Tipo de Pago * Tipo de Pago *" at bounding box center [391, 119] width 211 height 23
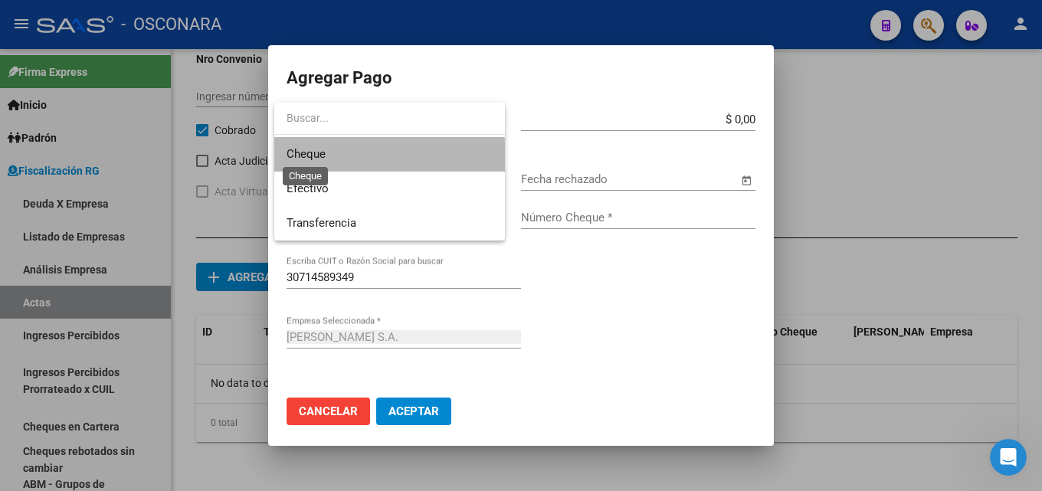
click at [321, 159] on span "Cheque" at bounding box center [305, 154] width 39 height 14
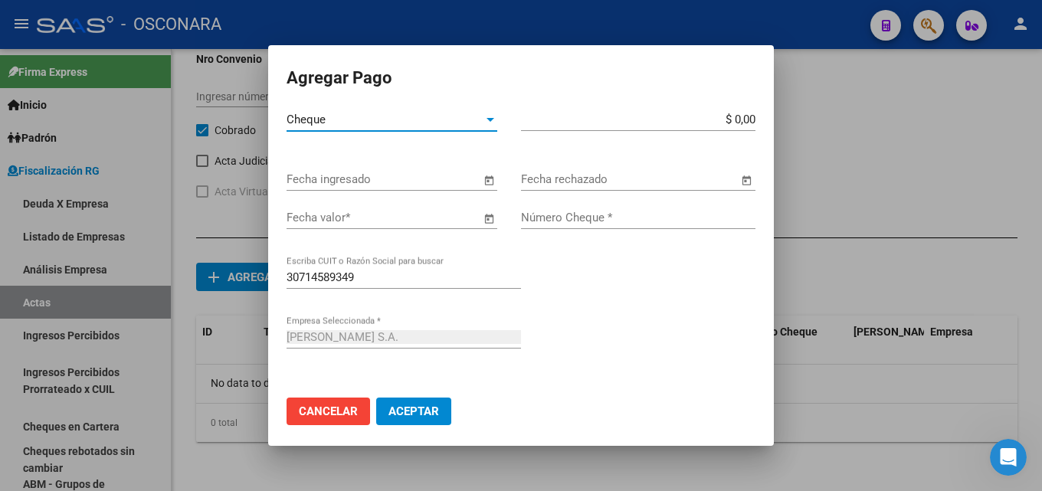
drag, startPoint x: 857, startPoint y: 129, endPoint x: 888, endPoint y: 129, distance: 31.4
click at [878, 129] on div "Agregar Pago Cheque Tipo de Pago * $ 0,00 Monto bruto * Fecha ingresado Fecha r…" at bounding box center [521, 245] width 1042 height 491
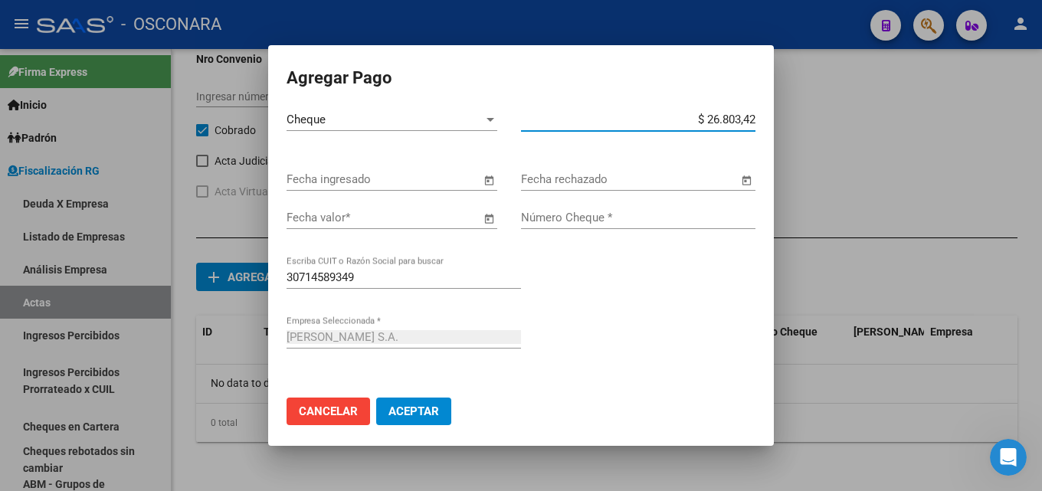
type input "$ 268.034,21"
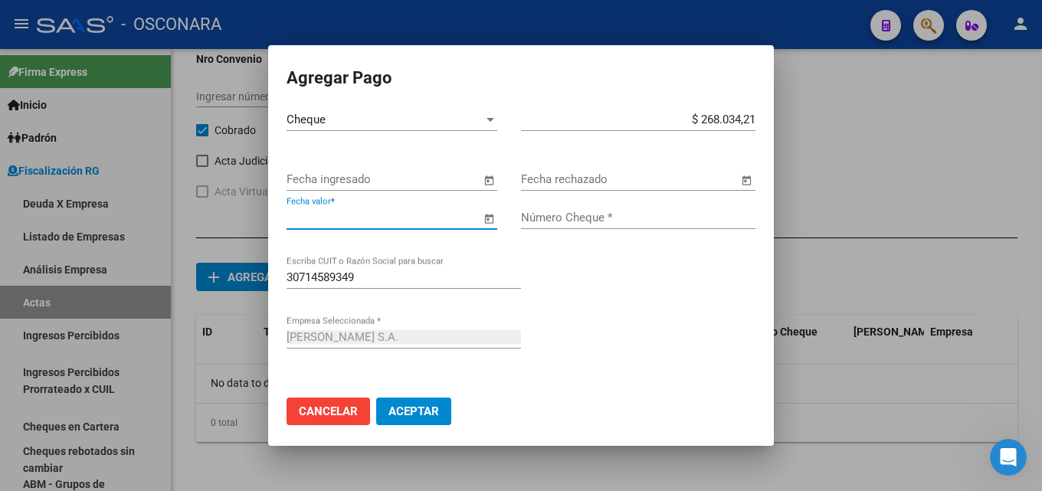
click at [461, 217] on input "Fecha valor *" at bounding box center [383, 218] width 194 height 14
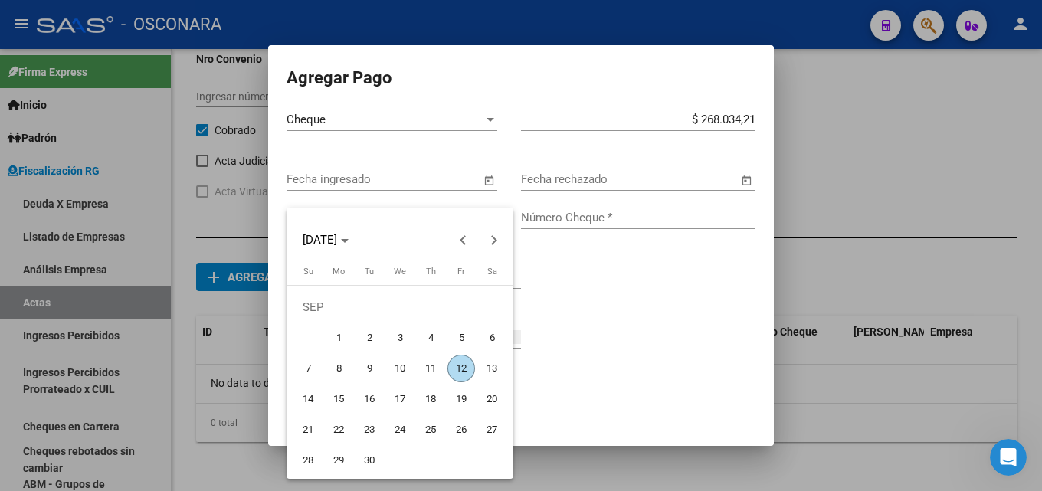
click at [430, 366] on span "11" at bounding box center [431, 369] width 28 height 28
type input "[DATE]"
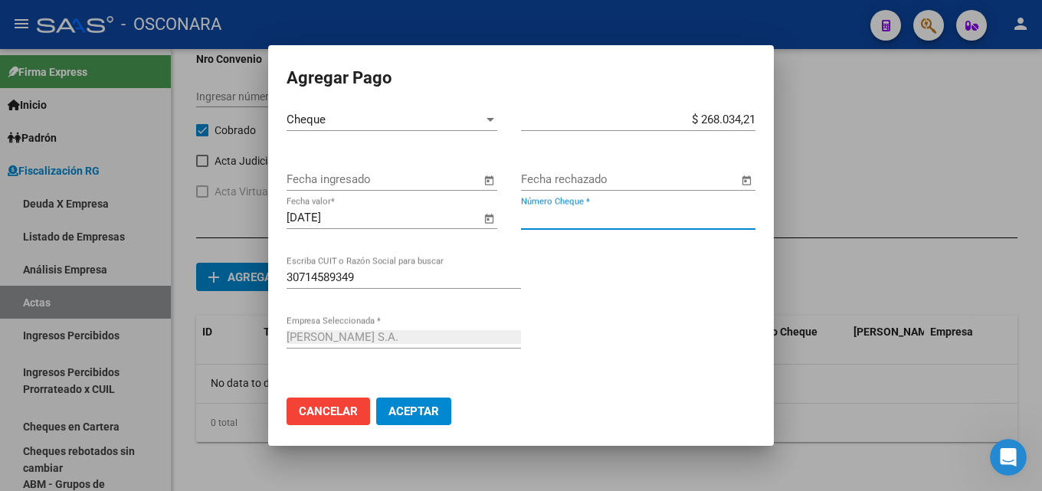
click at [545, 220] on input "Número Cheque *" at bounding box center [638, 218] width 234 height 14
type input "1060"
click at [437, 410] on span "Aceptar" at bounding box center [413, 411] width 51 height 14
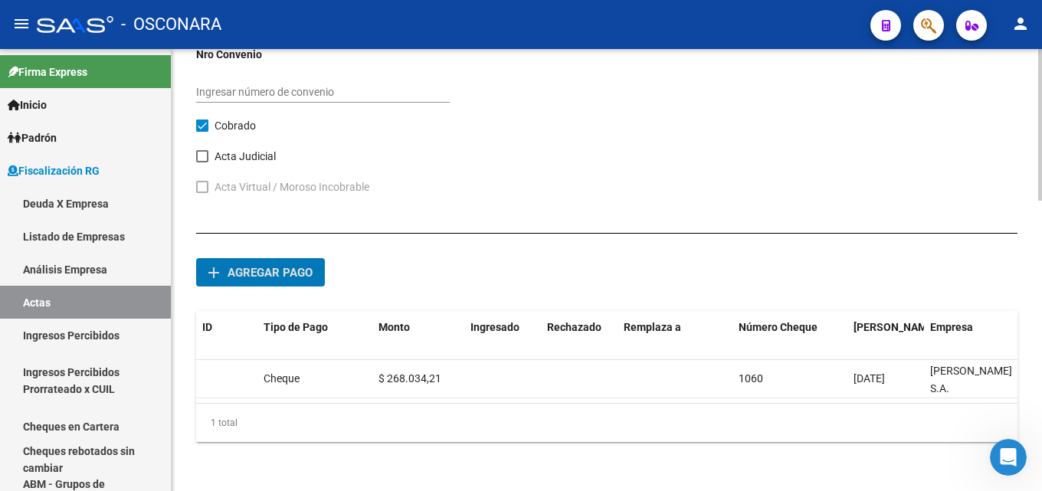
scroll to position [845, 0]
click at [296, 272] on button "add Agregar pago" at bounding box center [260, 272] width 129 height 28
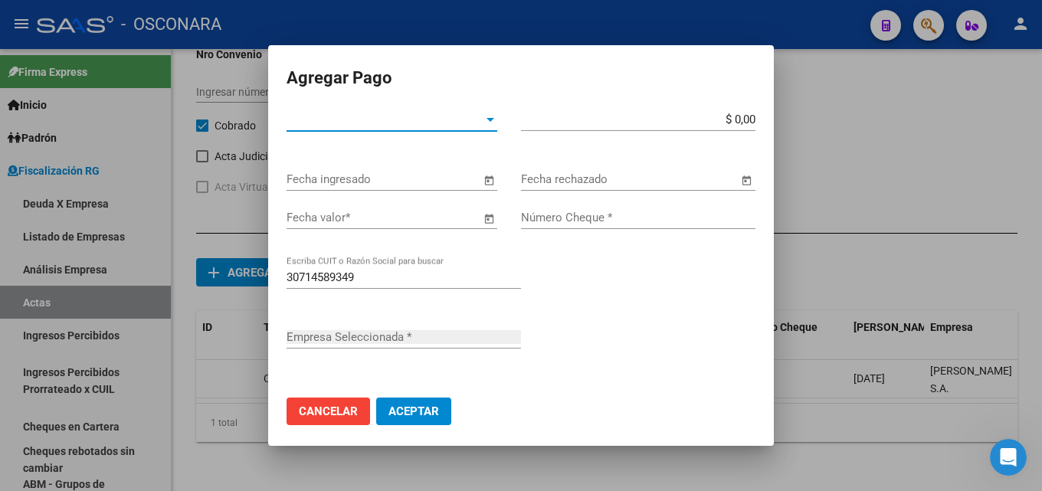
type input "[PERSON_NAME] S.A."
click at [354, 122] on span "Tipo de Pago *" at bounding box center [384, 120] width 197 height 14
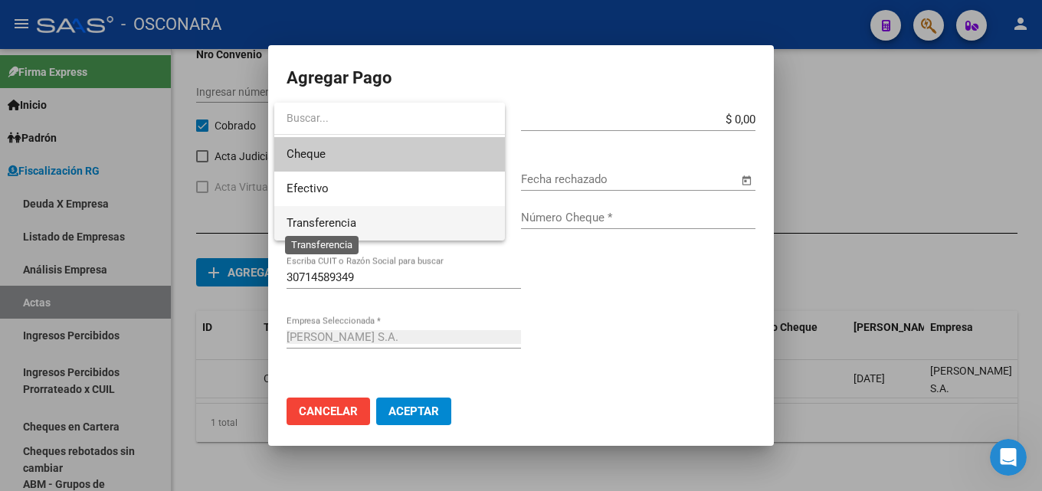
click at [334, 221] on span "Transferencia" at bounding box center [321, 223] width 70 height 14
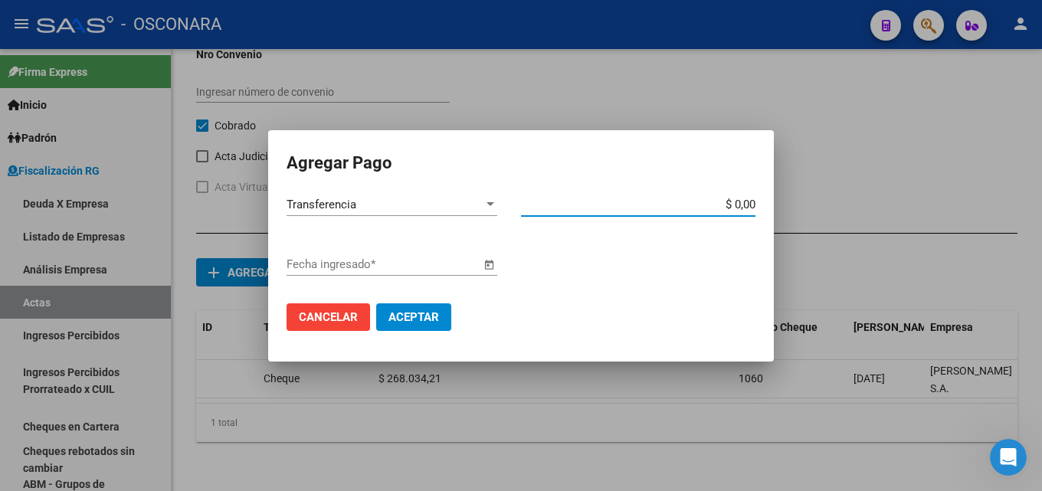
drag, startPoint x: 687, startPoint y: 198, endPoint x: 835, endPoint y: 203, distance: 147.9
click at [835, 203] on div "Agregar Pago Transferencia Tipo de Pago * $ 0,00 Monto bruto * Fecha ingresado …" at bounding box center [521, 245] width 1042 height 491
type input "$ 504.318,61"
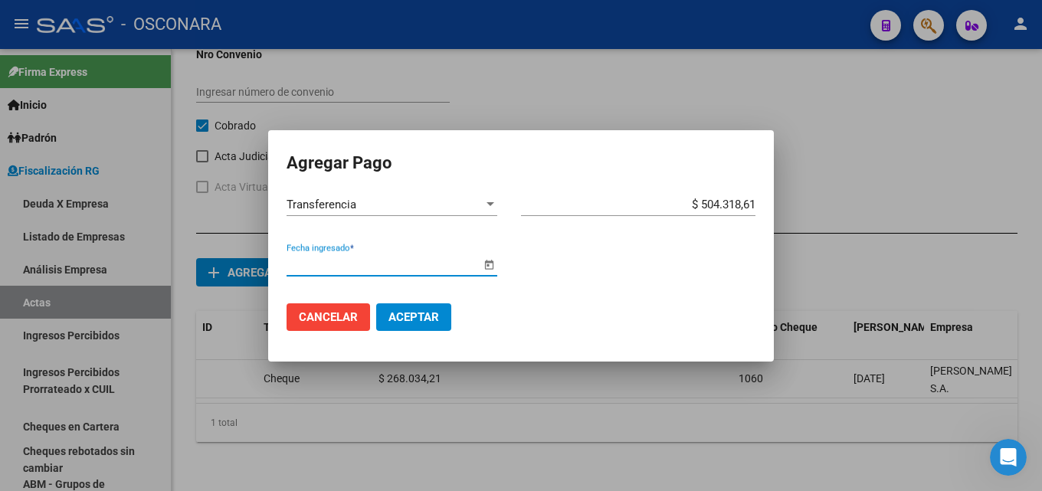
click at [364, 263] on input "Fecha ingresado *" at bounding box center [383, 264] width 194 height 14
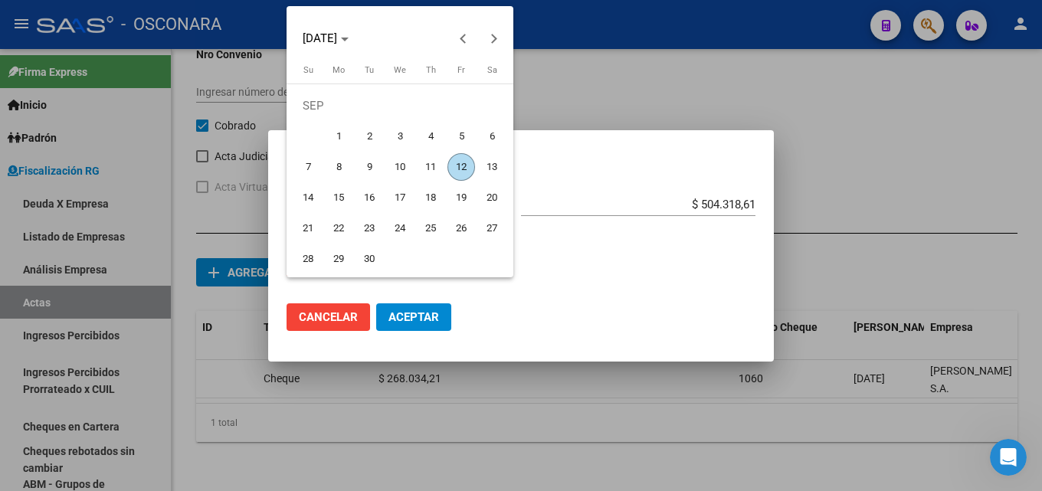
click at [432, 159] on span "11" at bounding box center [431, 167] width 28 height 28
type input "[DATE]"
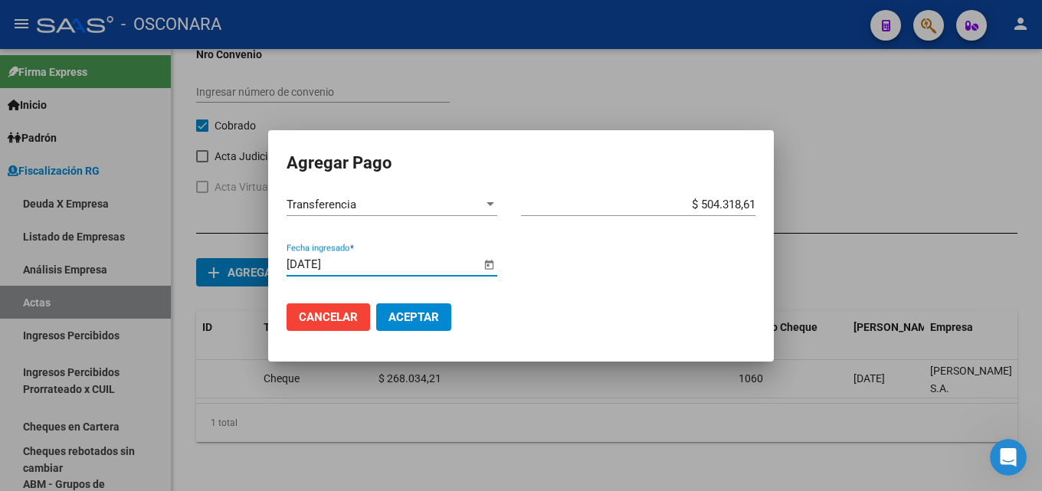
click at [400, 309] on button "Aceptar" at bounding box center [413, 317] width 75 height 28
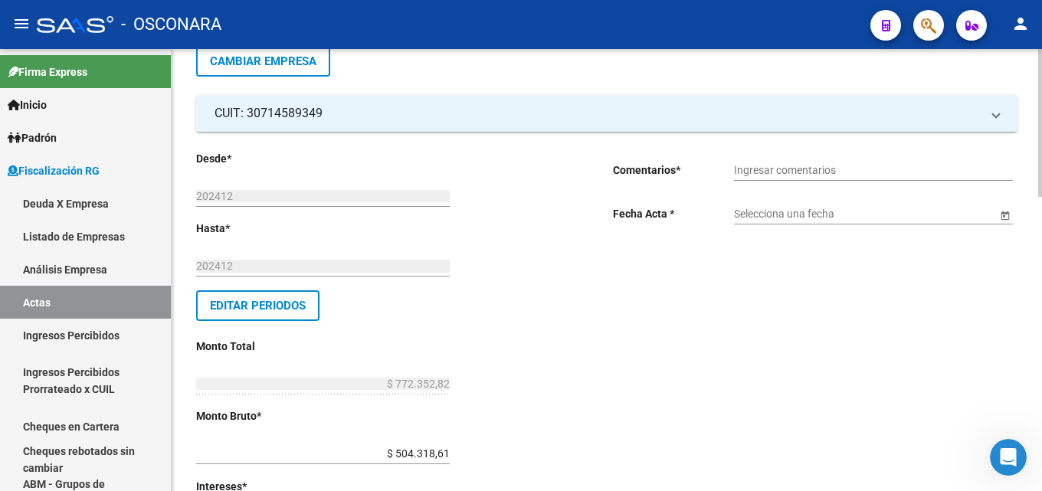
scroll to position [0, 0]
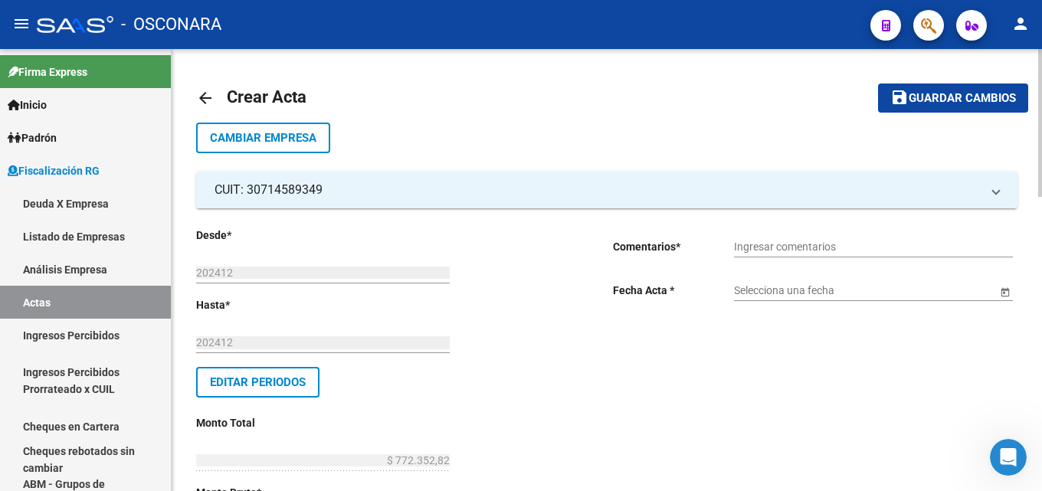
click at [812, 236] on div "Ingresar comentarios" at bounding box center [873, 242] width 279 height 31
type input "COBRANZA DELEGACION [PERSON_NAME]"
click at [797, 296] on input "Selecciona una fecha" at bounding box center [865, 290] width 263 height 13
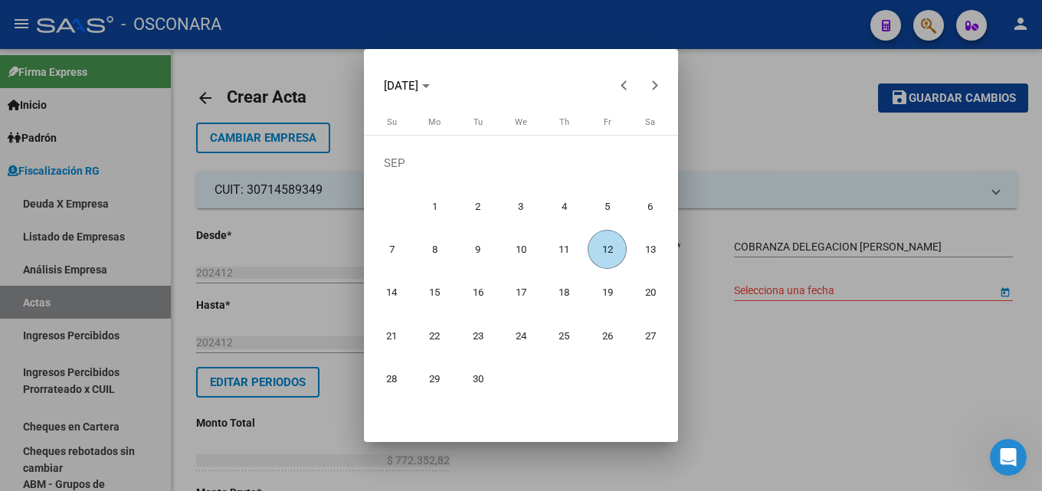
click at [597, 250] on span "12" at bounding box center [606, 249] width 39 height 39
type input "[DATE]"
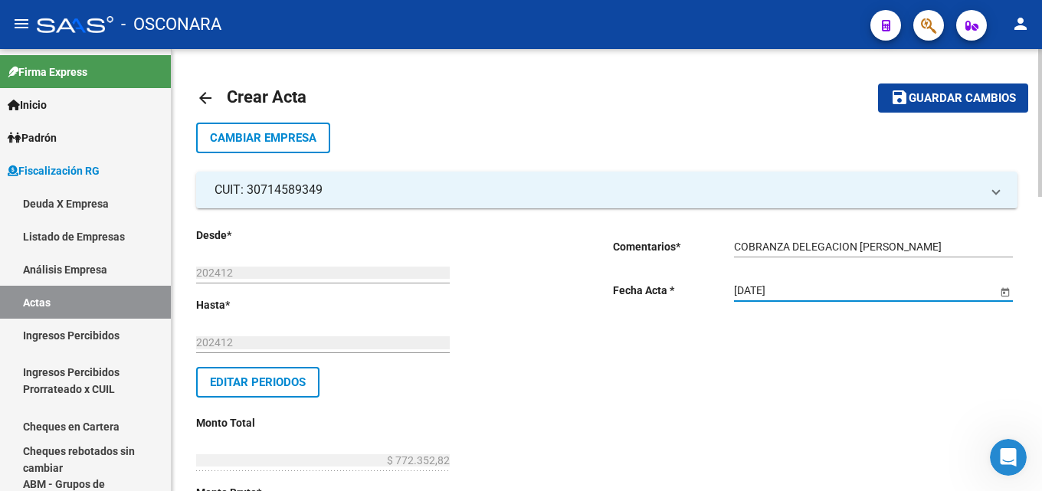
click at [904, 100] on mat-icon "save" at bounding box center [899, 97] width 18 height 18
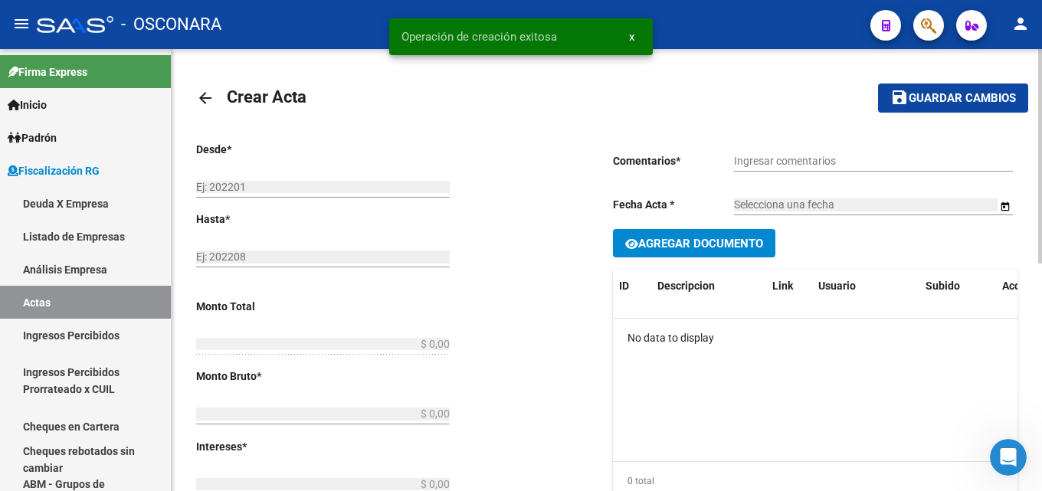
type input "202412"
type input "$ 772.352,82"
type input "$ 504.318,61"
type input "$ 167.292,54"
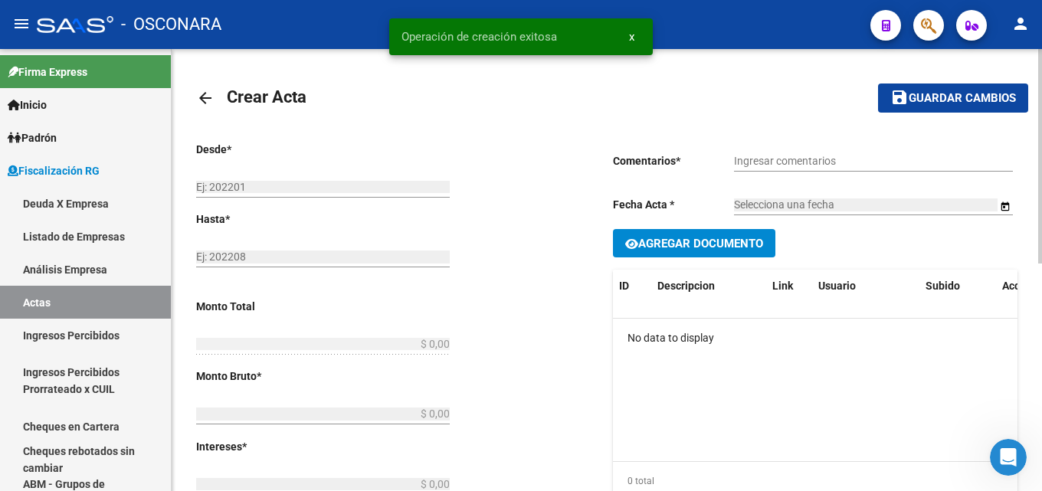
type input "2390"
type input "$ 100.741,67"
checkbox input "true"
type input "COBRANZA DELEGACION [PERSON_NAME]"
type input "[DATE]"
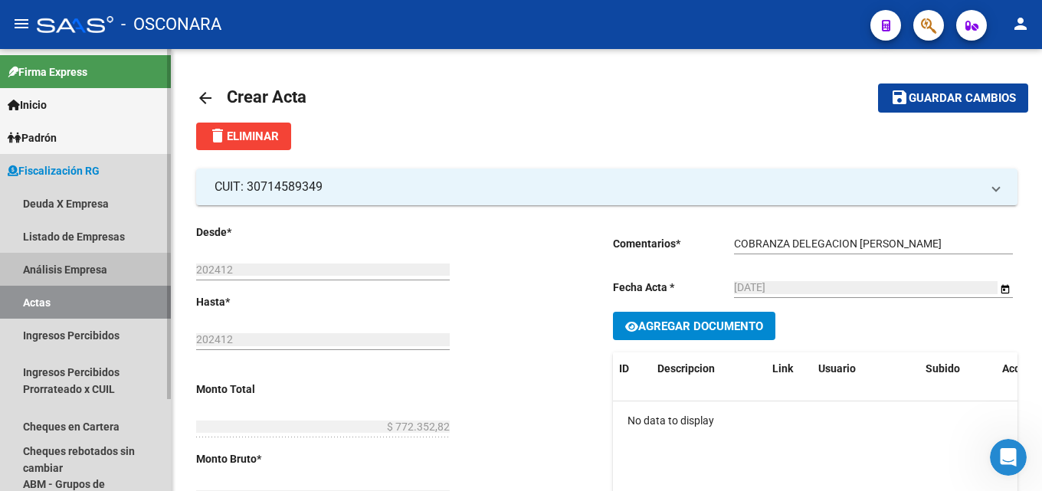
click at [20, 270] on link "Análisis Empresa" at bounding box center [85, 269] width 171 height 33
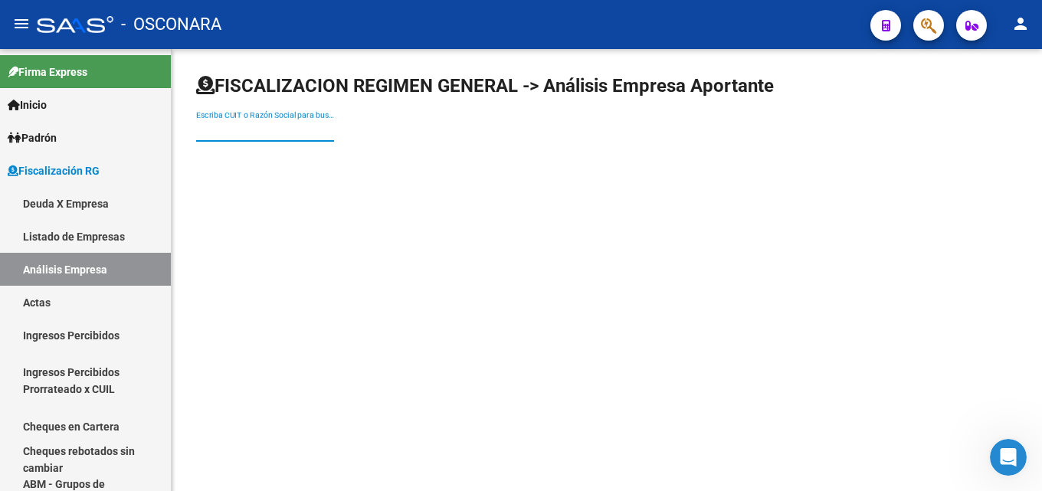
click at [225, 125] on input "Escriba CUIT o Razón Social para buscar" at bounding box center [265, 130] width 138 height 13
click at [503, 188] on div "FISCALIZACION REGIMEN GENERAL -> Análisis Empresa Aportante Escriba CUIT o Razó…" at bounding box center [607, 120] width 870 height 142
paste input "HABITAL DESIGN S A"
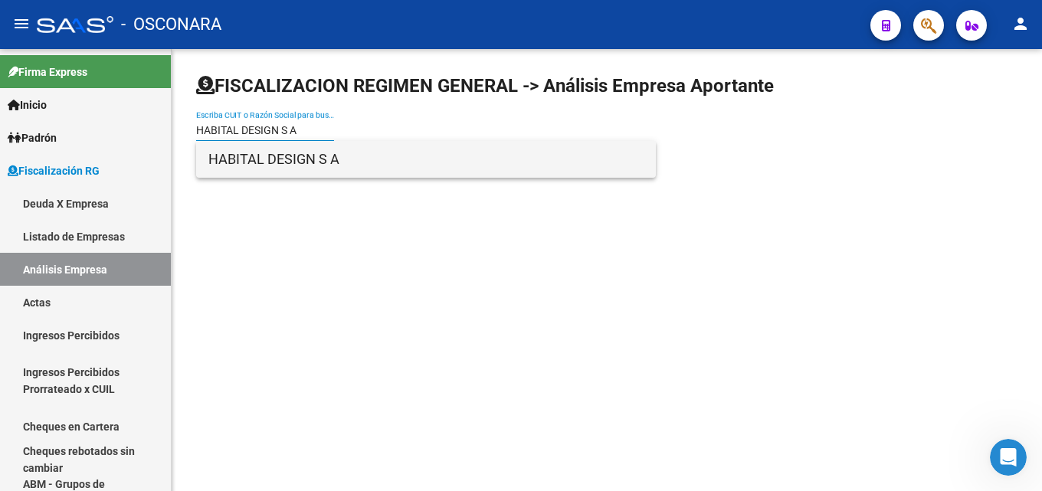
type input "HABITAL DESIGN S A"
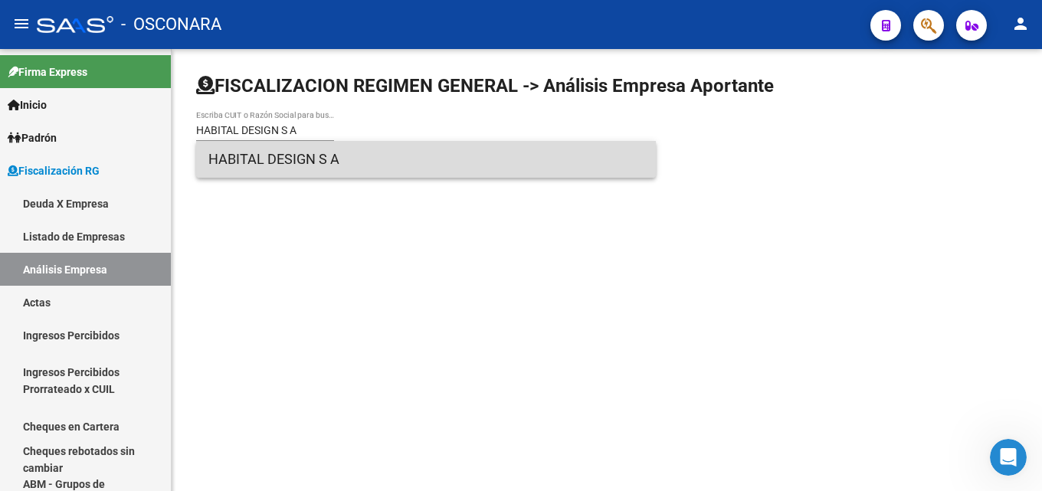
click at [299, 160] on span "HABITAL DESIGN S A" at bounding box center [425, 159] width 435 height 37
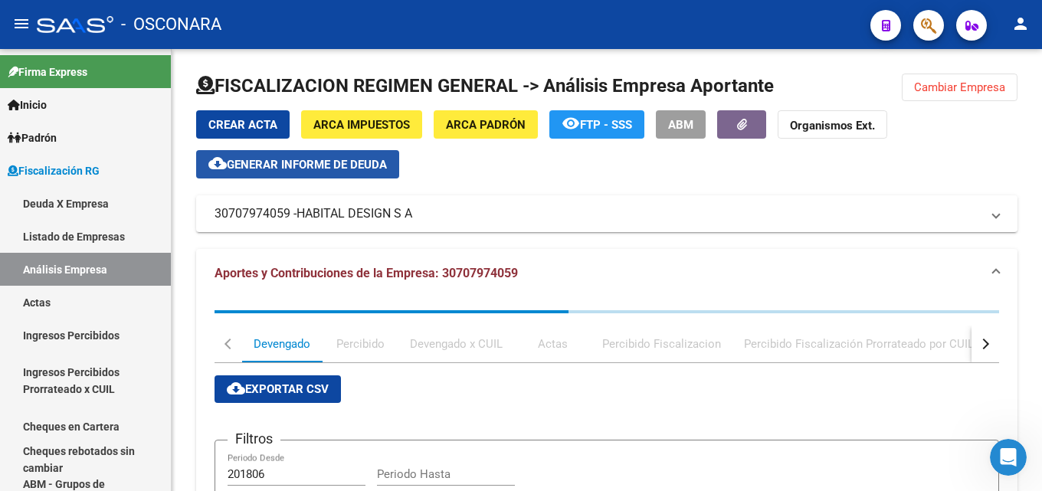
click at [339, 171] on span "Generar informe de deuda" at bounding box center [307, 165] width 160 height 14
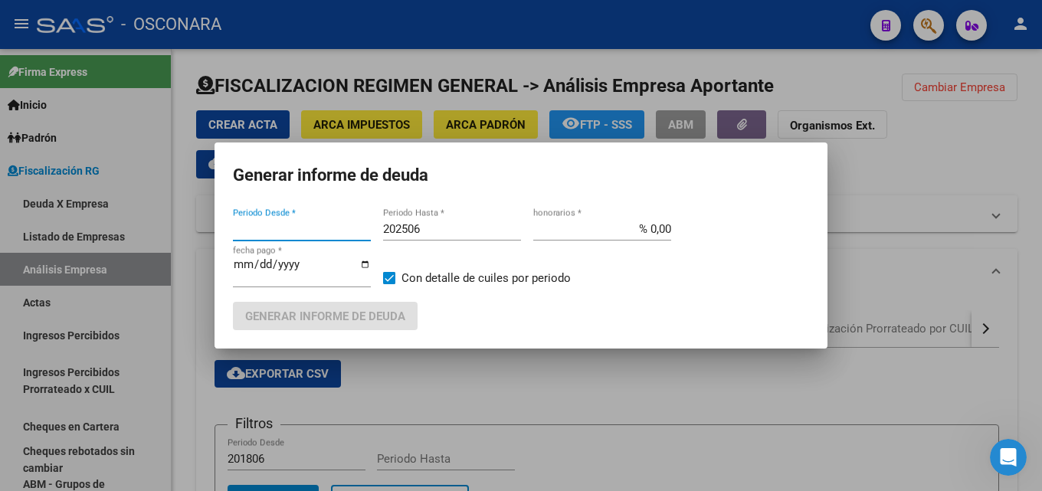
type input "202503"
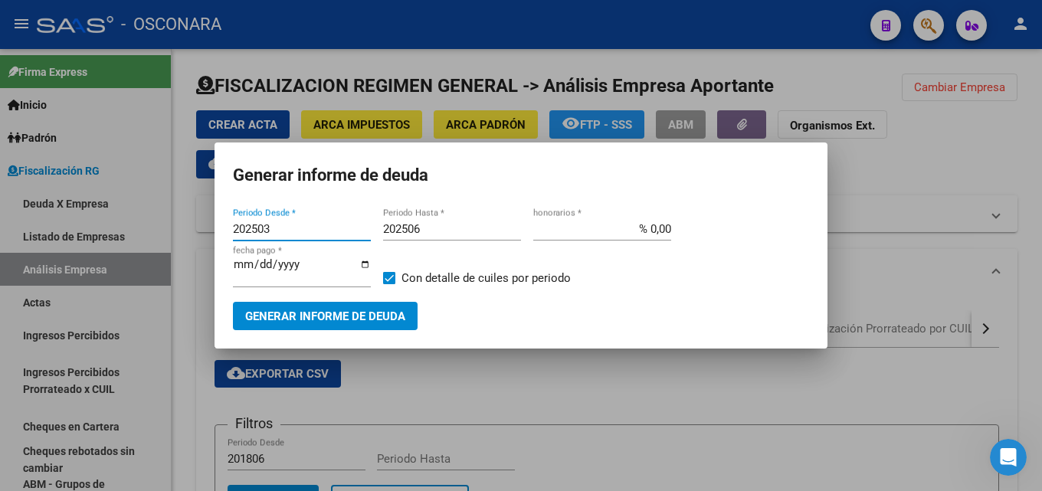
click at [447, 232] on input "202506" at bounding box center [452, 229] width 138 height 14
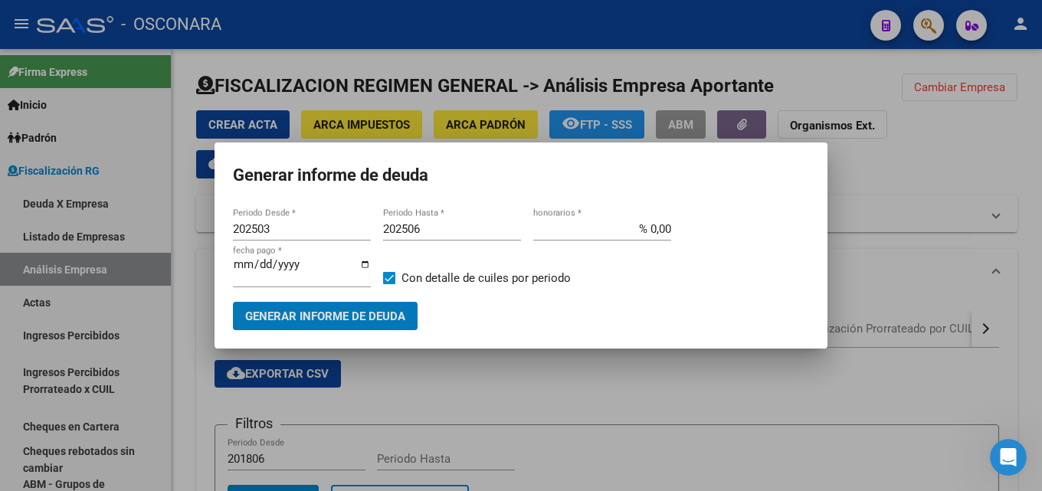
click at [450, 231] on input "202506" at bounding box center [452, 229] width 138 height 14
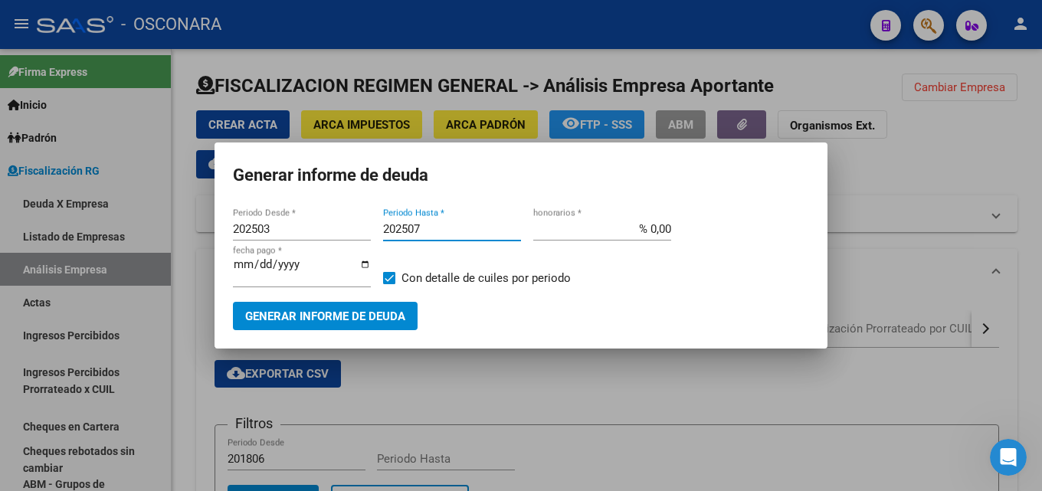
type input "202507"
type input "% 15,00"
drag, startPoint x: 273, startPoint y: 230, endPoint x: 0, endPoint y: 218, distance: 272.9
click at [0, 218] on div "Generar informe de deuda 202503 Periodo Desde * 202507 Periodo Hasta * % 15,00 …" at bounding box center [521, 245] width 1042 height 491
type input "201507"
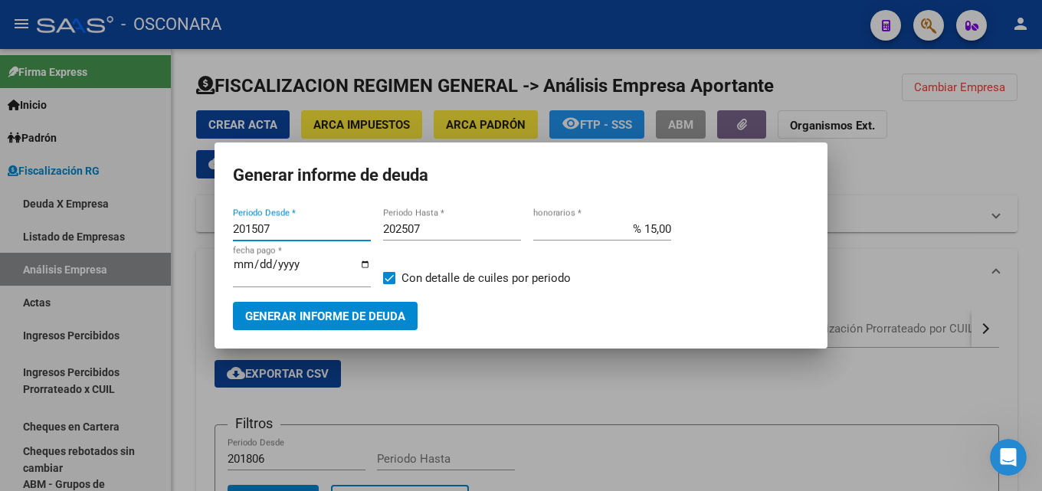
click at [278, 314] on span "Generar informe de deuda" at bounding box center [325, 316] width 160 height 14
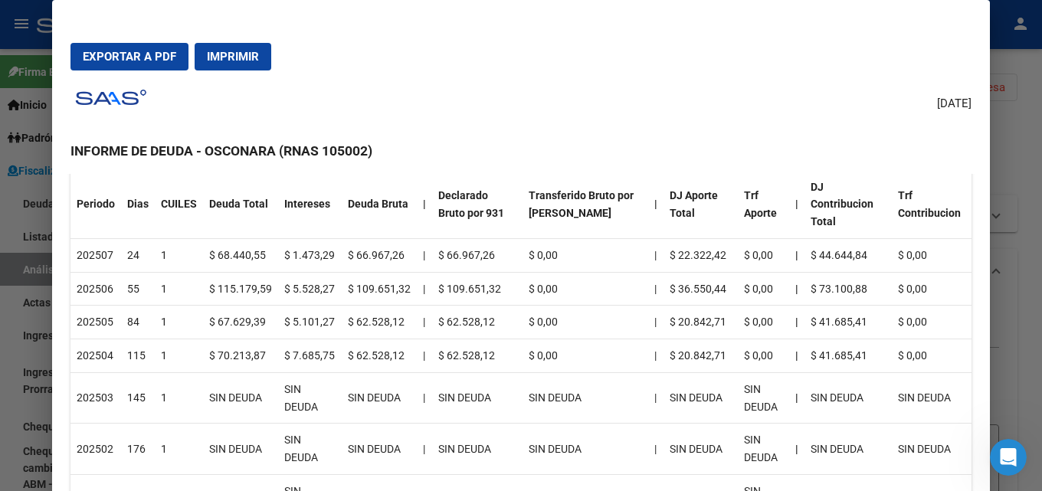
scroll to position [153, 0]
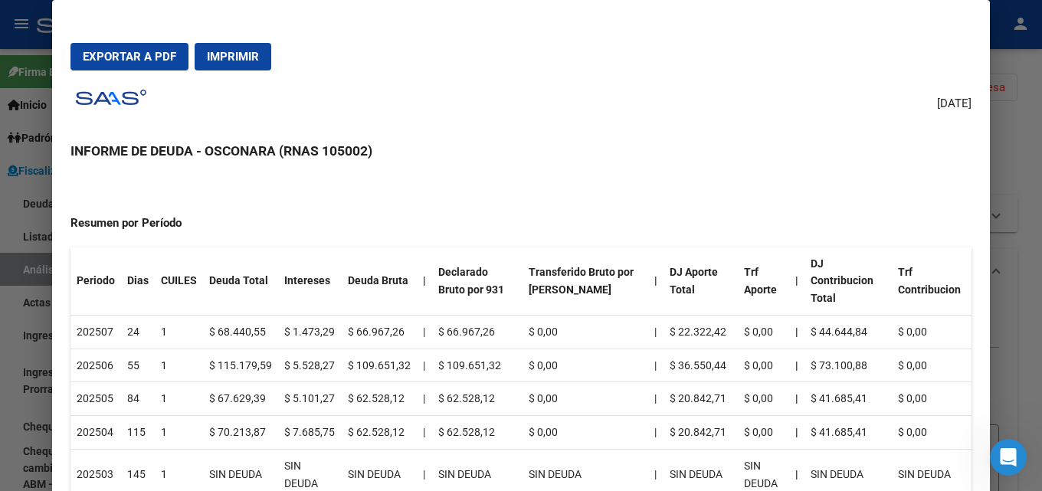
click at [1041, 290] on div at bounding box center [521, 245] width 1042 height 491
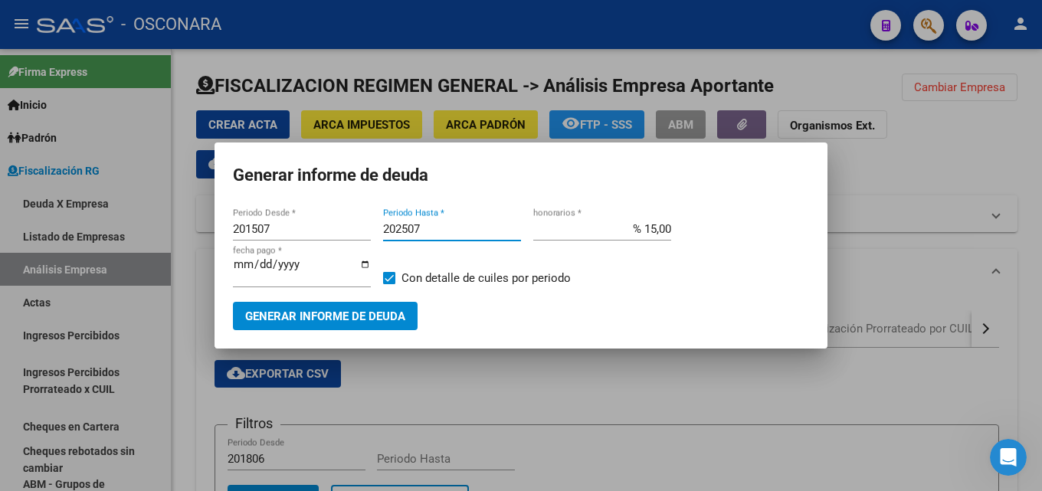
click at [512, 224] on input "202507" at bounding box center [452, 229] width 138 height 14
type input "202508"
click at [342, 324] on button "Generar informe de deuda" at bounding box center [325, 316] width 185 height 28
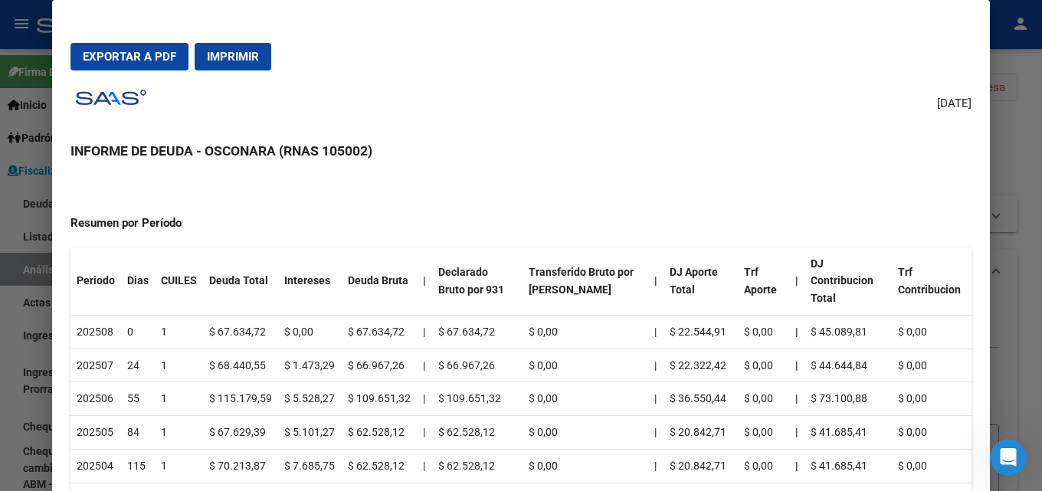
click at [129, 53] on span "Exportar a PDF" at bounding box center [129, 57] width 93 height 14
click at [1041, 229] on div at bounding box center [521, 245] width 1042 height 491
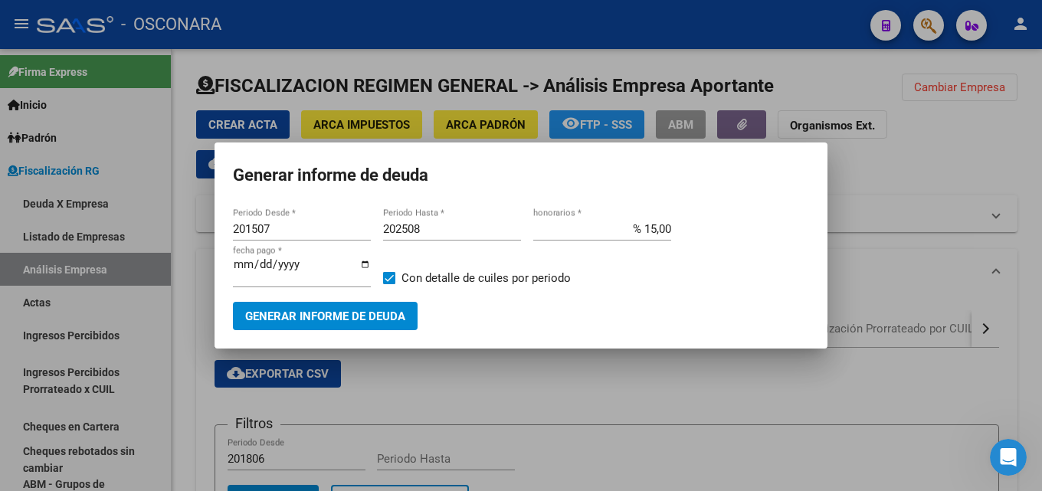
click at [1041, 151] on div at bounding box center [521, 245] width 1042 height 491
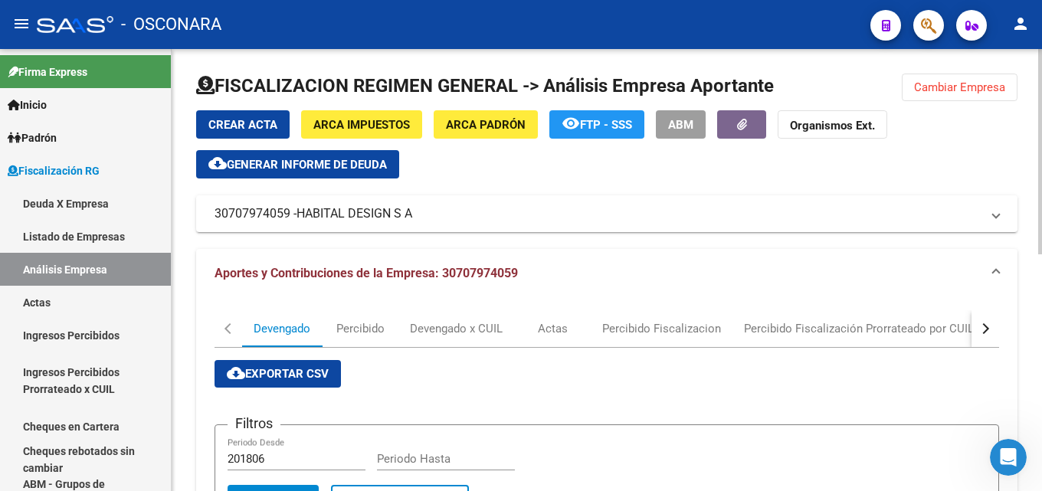
click at [355, 170] on span "Generar informe de deuda" at bounding box center [307, 165] width 160 height 14
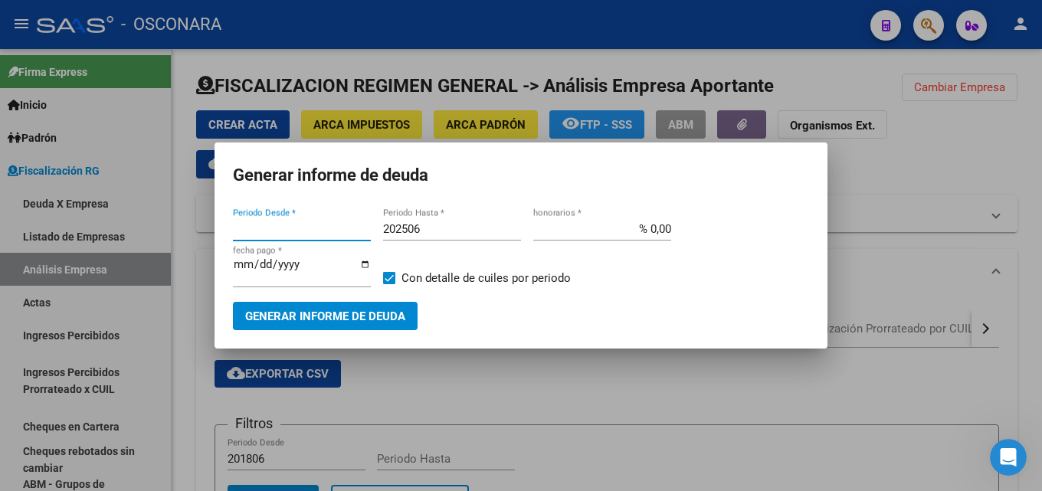
type input "202503"
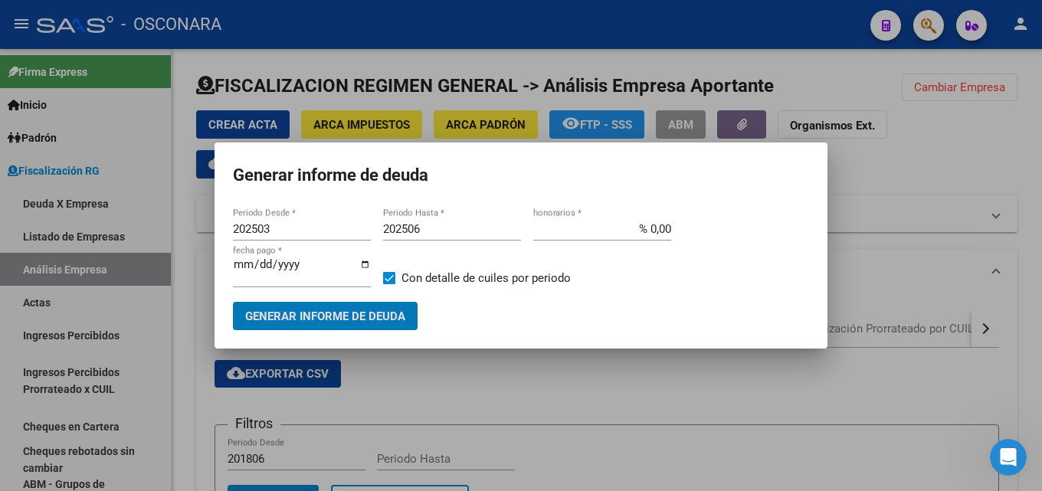
click at [440, 225] on input "202506" at bounding box center [452, 229] width 138 height 14
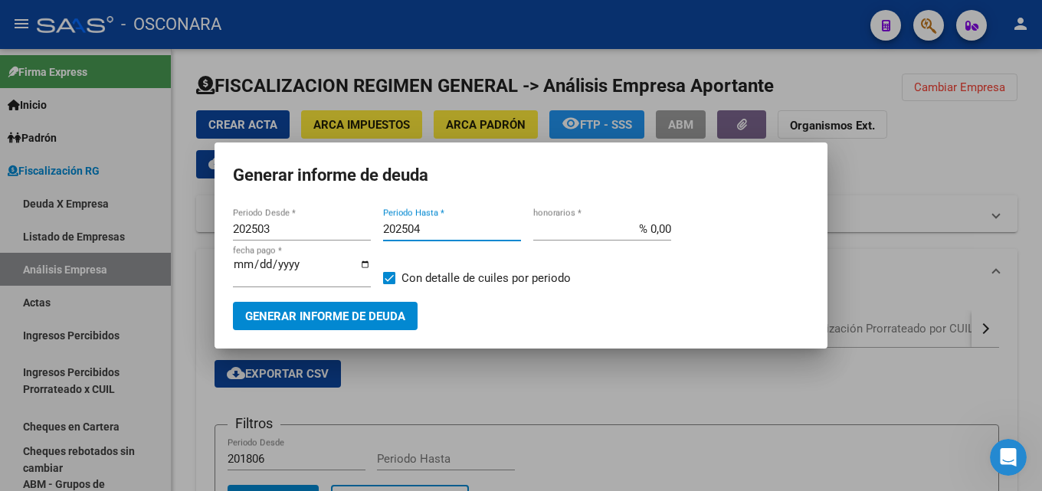
type input "202504"
drag, startPoint x: 634, startPoint y: 230, endPoint x: 943, endPoint y: 152, distance: 318.4
click at [858, 164] on div "Generar informe de deuda 202503 Periodo Desde * 202504 Periodo Hasta * % 0,00 h…" at bounding box center [521, 245] width 1042 height 491
type input "% 15,00"
click at [237, 262] on input "[DATE]" at bounding box center [302, 270] width 138 height 25
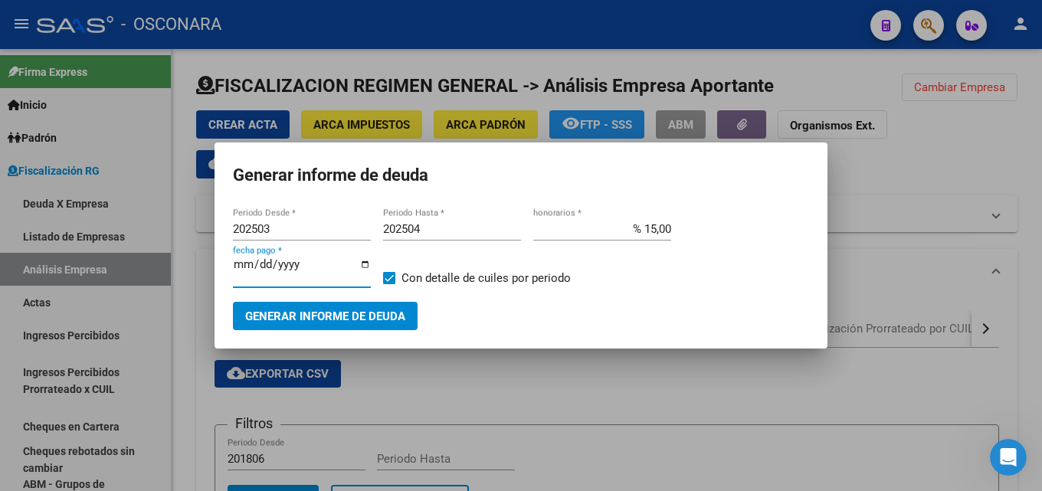
type input "[DATE]"
click at [273, 307] on button "Generar informe de deuda" at bounding box center [325, 316] width 185 height 28
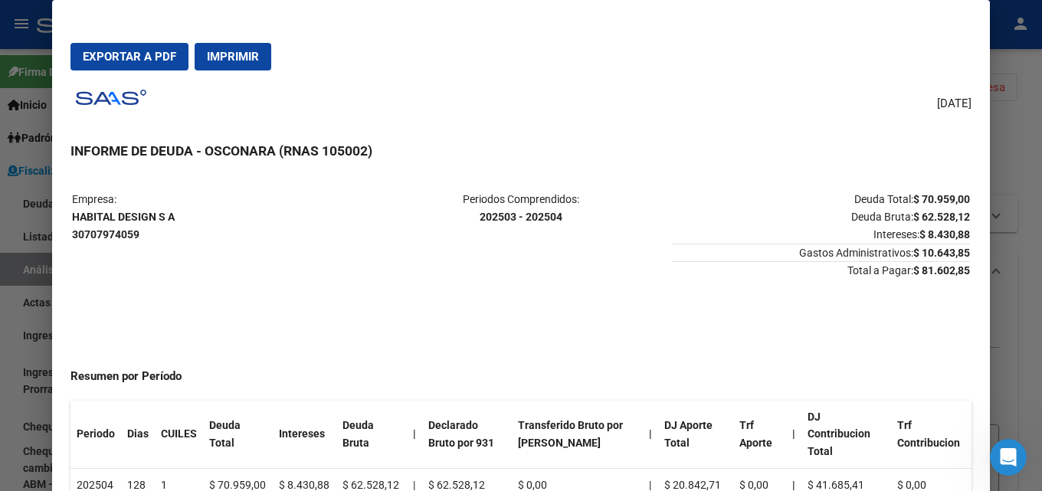
drag, startPoint x: 1041, startPoint y: 250, endPoint x: 706, endPoint y: 243, distance: 334.7
click at [1039, 250] on div at bounding box center [521, 245] width 1042 height 491
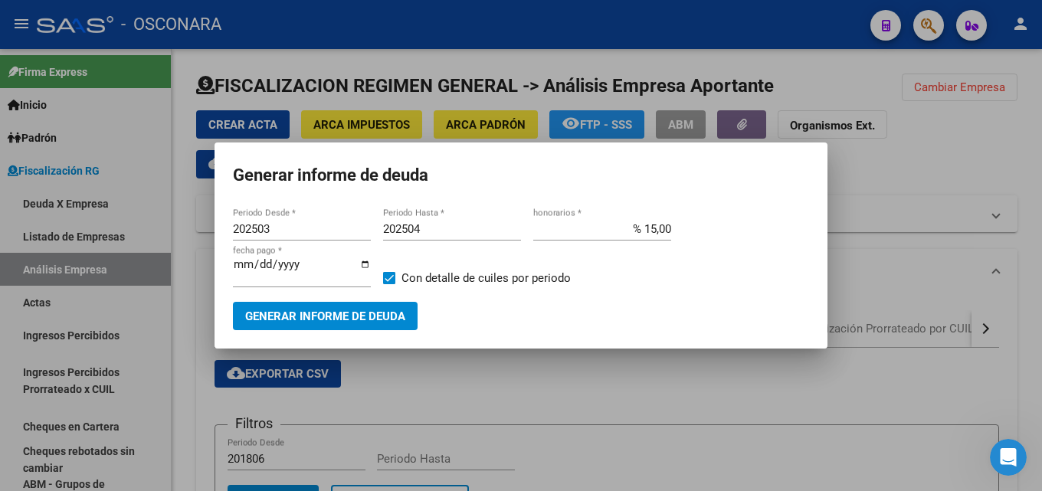
click at [496, 227] on input "202504" at bounding box center [452, 229] width 138 height 14
type input "202505"
click at [377, 315] on span "Generar informe de deuda" at bounding box center [325, 316] width 160 height 14
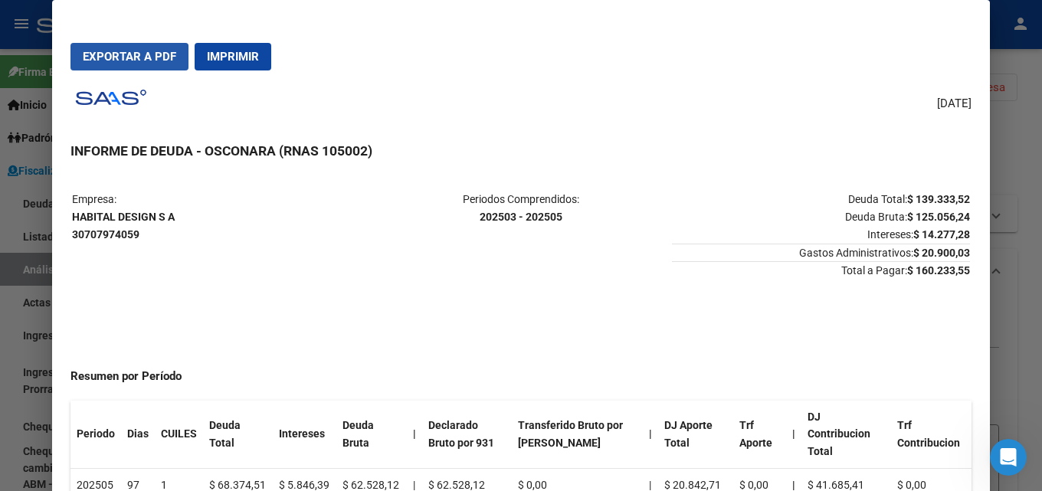
click at [126, 61] on span "Exportar a PDF" at bounding box center [129, 57] width 93 height 14
click at [1020, 247] on div at bounding box center [521, 245] width 1042 height 491
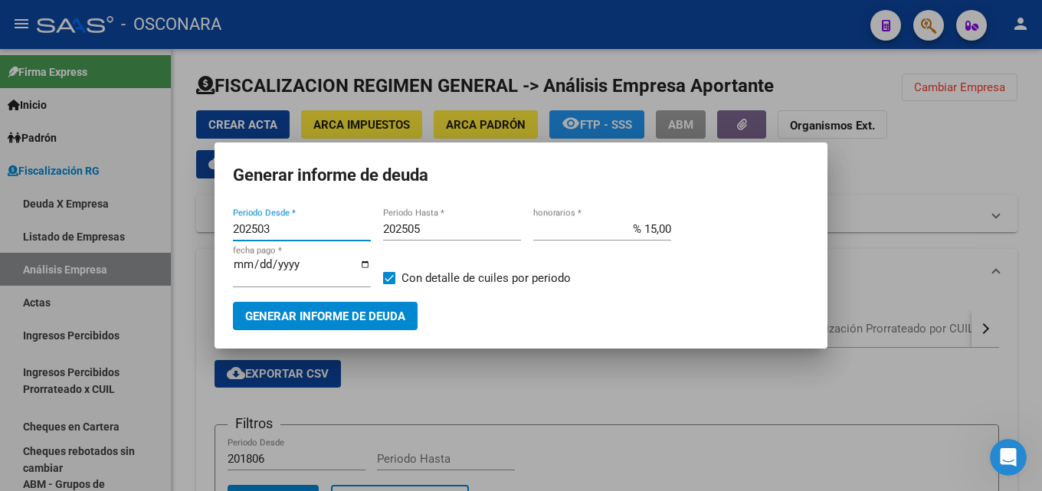
drag, startPoint x: 289, startPoint y: 234, endPoint x: 178, endPoint y: 239, distance: 111.2
click at [178, 239] on div "Generar informe de deuda 202503 Periodo Desde * 202505 Periodo Hasta * % 15,00 …" at bounding box center [521, 245] width 1042 height 491
type input "202506"
type input "202508"
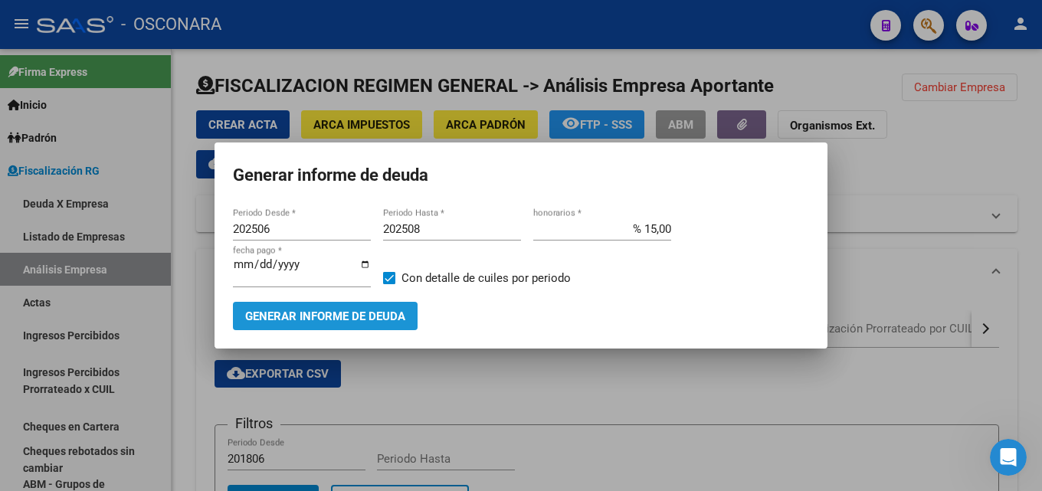
click at [322, 317] on span "Generar informe de deuda" at bounding box center [325, 316] width 160 height 14
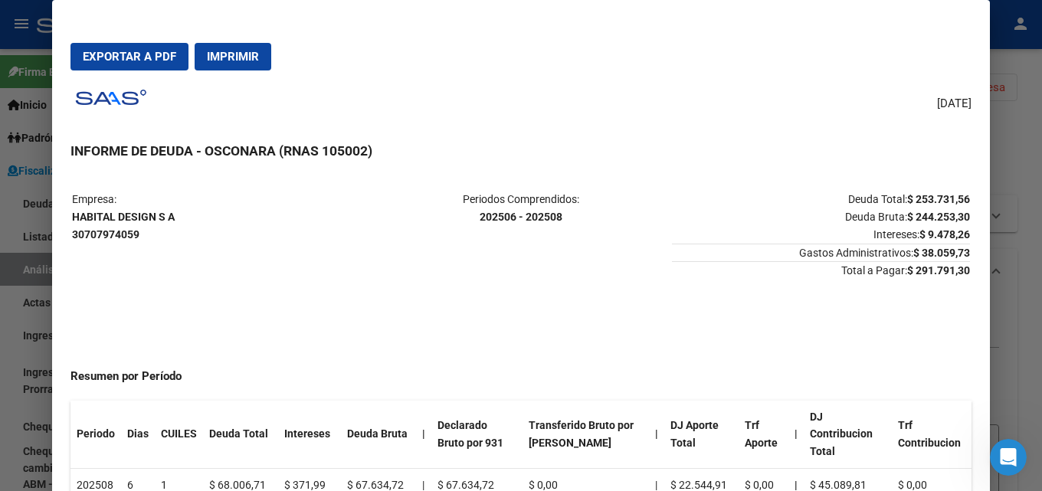
drag, startPoint x: 1036, startPoint y: 120, endPoint x: 920, endPoint y: 134, distance: 117.2
click at [1035, 121] on div at bounding box center [521, 245] width 1042 height 491
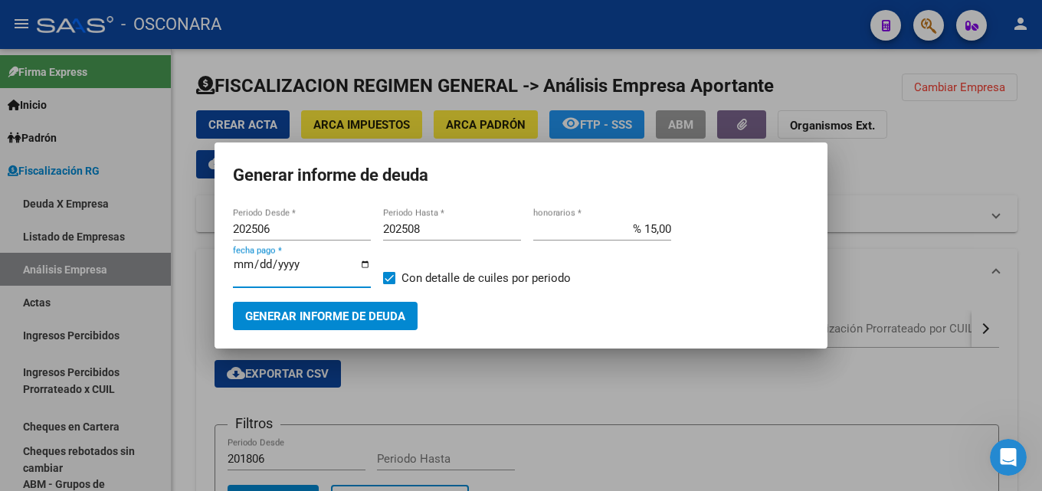
click at [244, 264] on input "[DATE]" at bounding box center [302, 270] width 138 height 25
click at [269, 266] on input "[DATE]" at bounding box center [302, 270] width 138 height 25
click at [261, 263] on input "[DATE]" at bounding box center [302, 270] width 138 height 25
type input "[DATE]"
click at [371, 312] on span "Generar informe de deuda" at bounding box center [325, 316] width 160 height 14
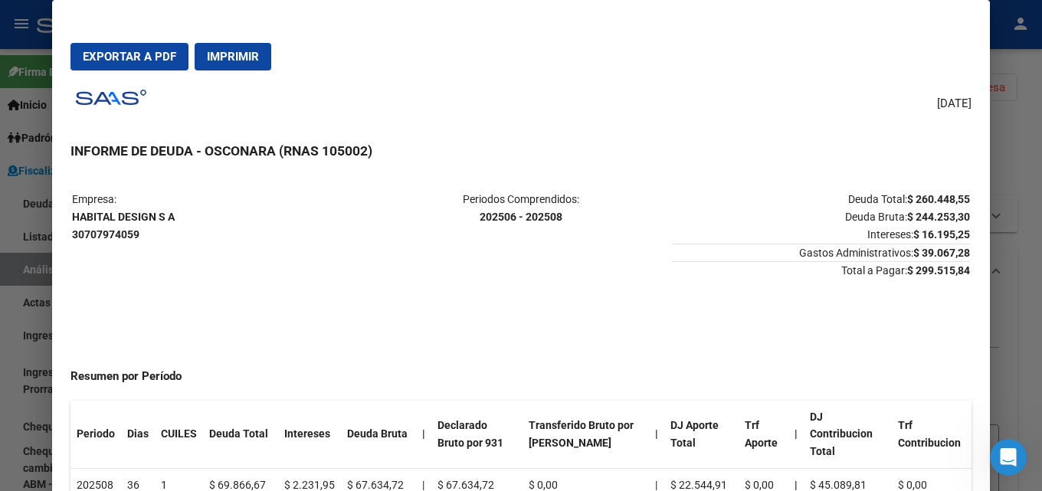
click at [129, 76] on mat-dialog-actions "Exportar a PDF Imprimir" at bounding box center [520, 57] width 901 height 52
click at [132, 51] on span "Exportar a PDF" at bounding box center [129, 57] width 93 height 14
click at [1035, 119] on div at bounding box center [521, 245] width 1042 height 491
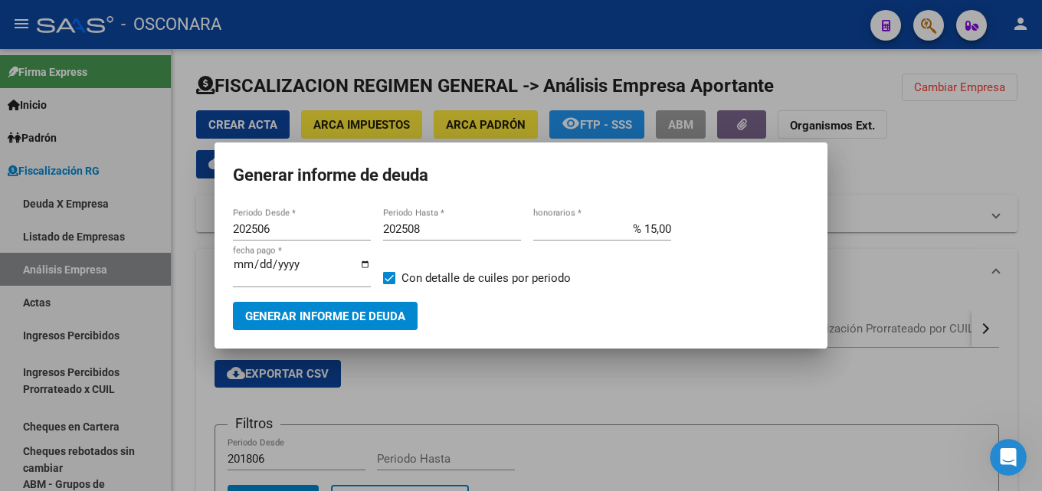
click at [929, 141] on div at bounding box center [521, 245] width 1042 height 491
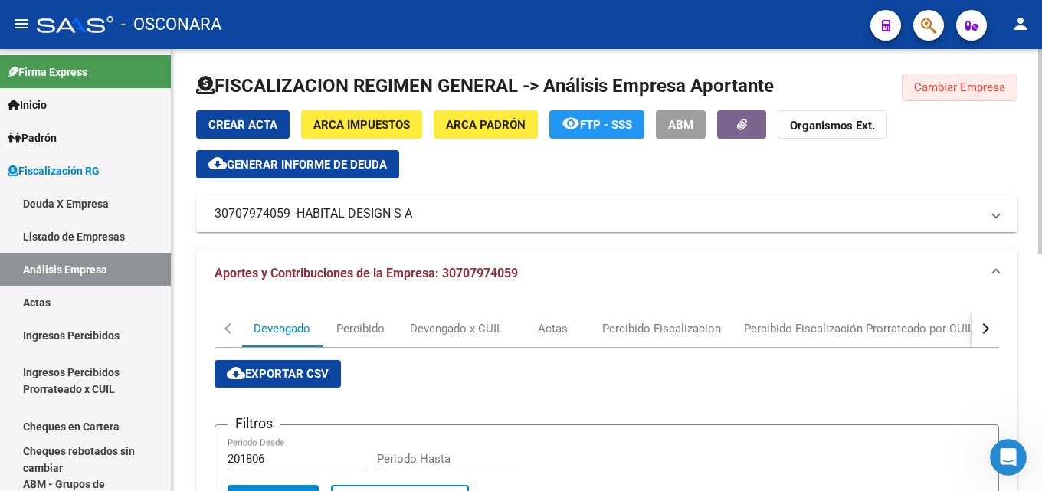
click at [918, 79] on button "Cambiar Empresa" at bounding box center [959, 88] width 116 height 28
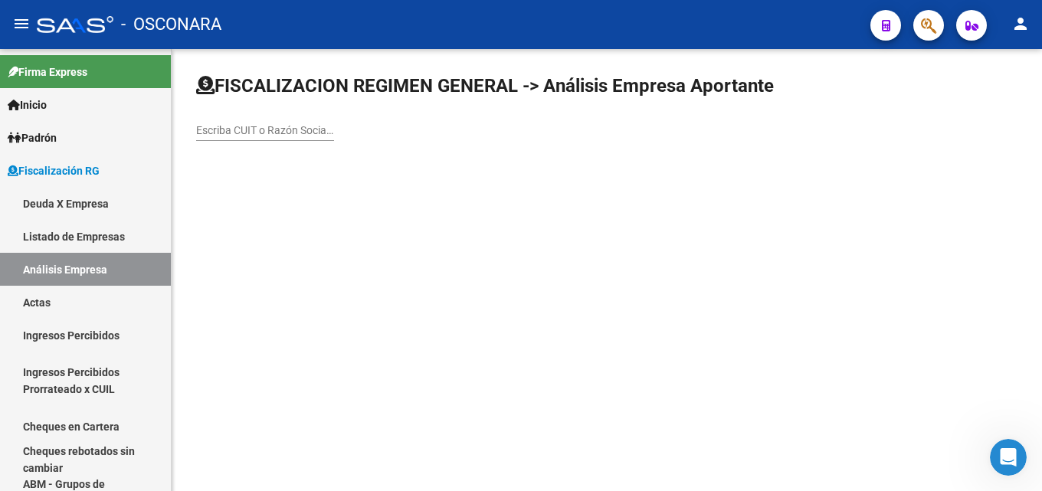
drag, startPoint x: 217, startPoint y: 129, endPoint x: 208, endPoint y: 83, distance: 46.9
click at [217, 129] on input "Escriba CUIT o Razón Social para buscar" at bounding box center [265, 130] width 138 height 13
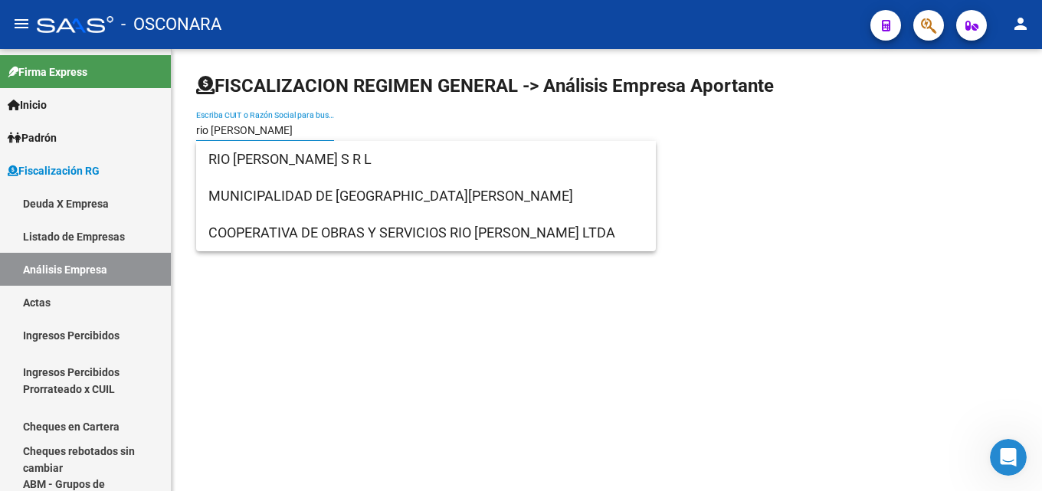
type input "rio [PERSON_NAME]"
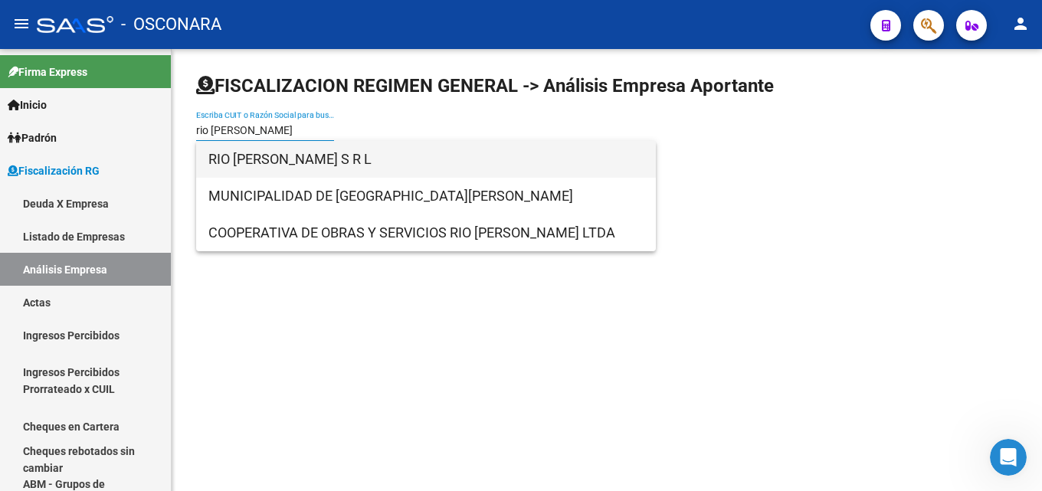
click at [225, 164] on span "RIO [PERSON_NAME] S R L" at bounding box center [425, 159] width 435 height 37
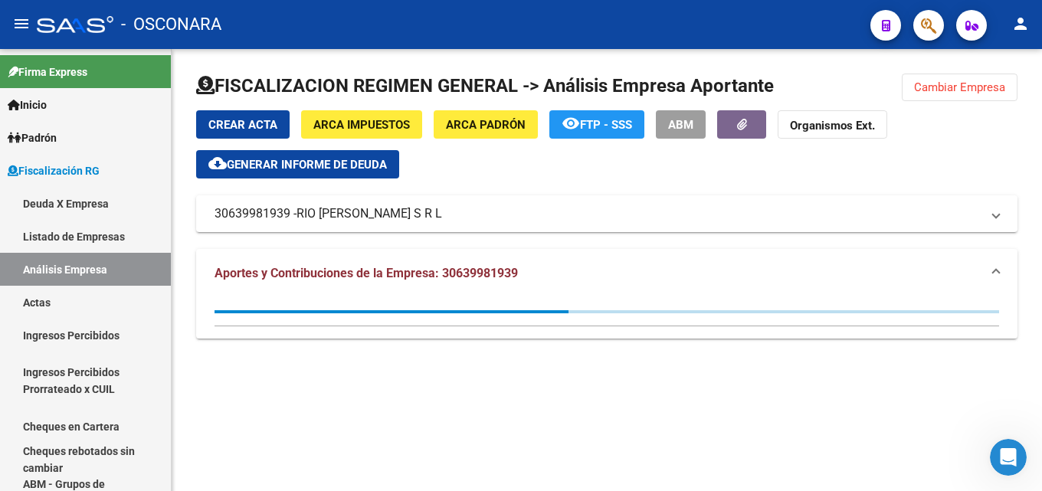
click at [374, 172] on button "cloud_download Generar informe de deuda" at bounding box center [297, 164] width 203 height 28
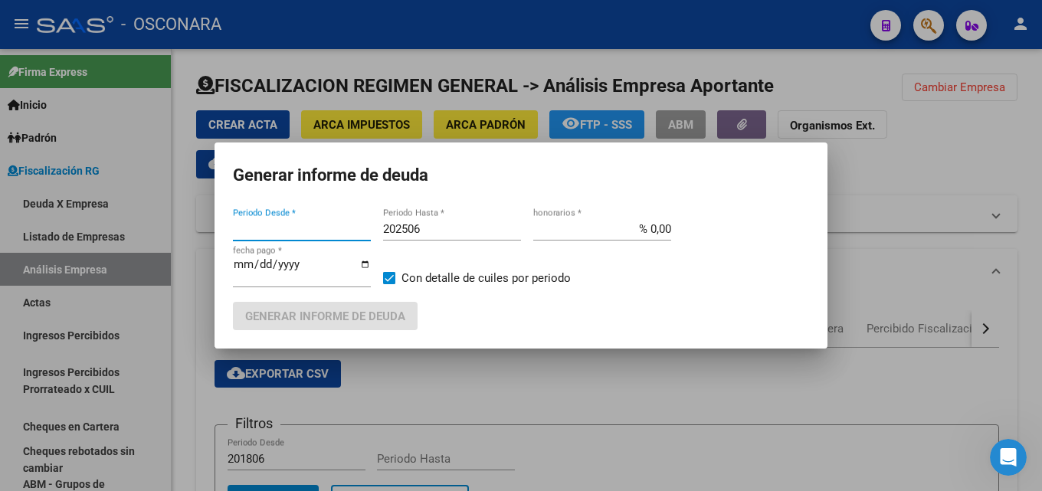
type input "202405"
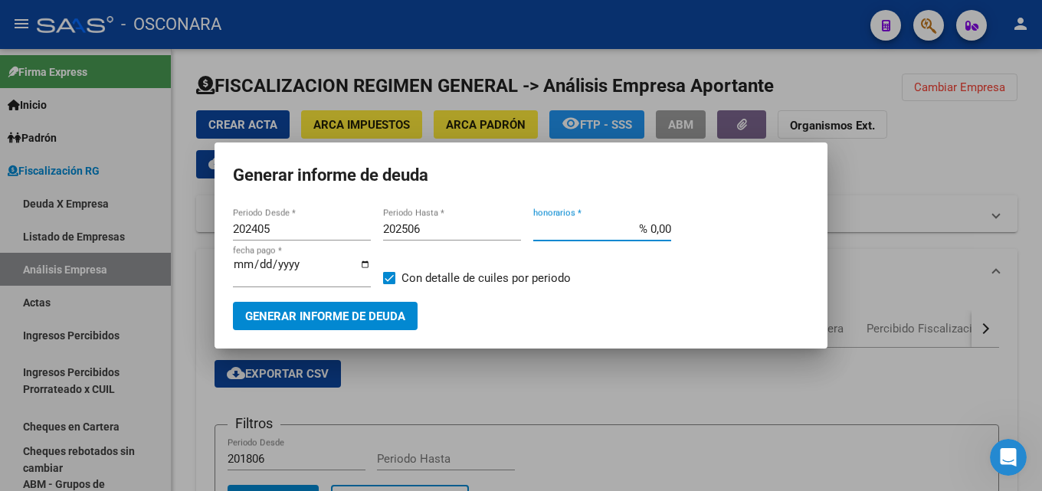
drag, startPoint x: 636, startPoint y: 232, endPoint x: 724, endPoint y: 255, distance: 91.0
click at [714, 248] on div "202405 Periodo Desde * 202506 Periodo Hasta * % 0,00 honorarios * [DATE] fecha …" at bounding box center [521, 259] width 576 height 84
type input "% 15,00"
click at [299, 303] on button "Generar informe de deuda" at bounding box center [325, 316] width 185 height 28
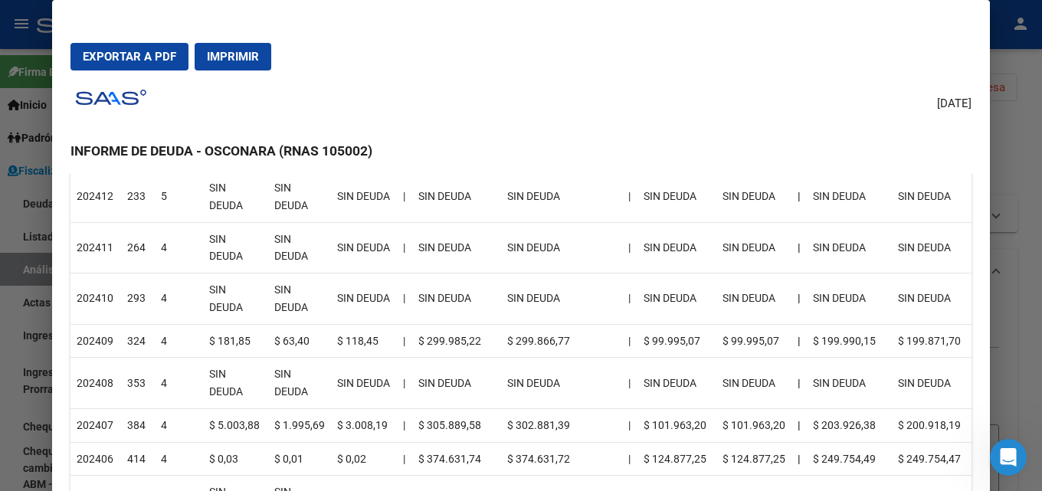
scroll to position [536, 0]
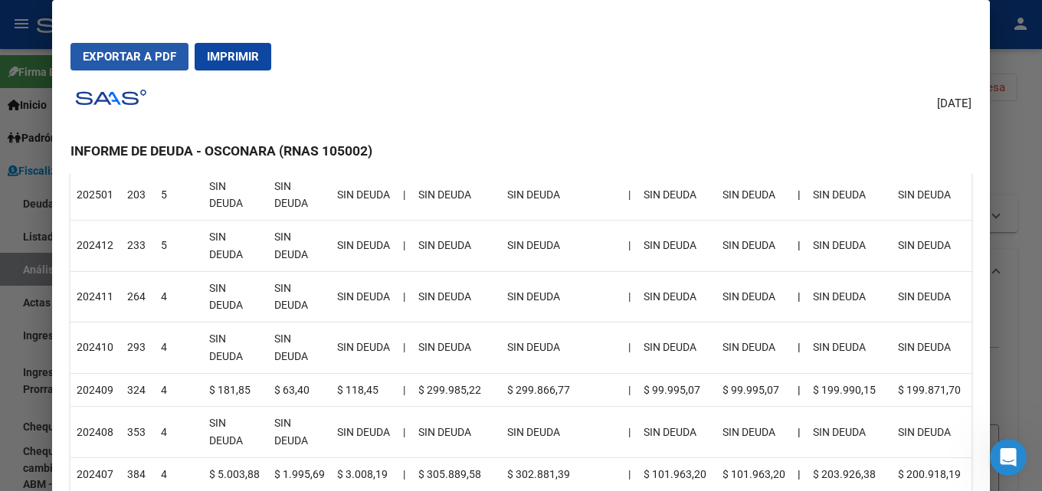
click at [129, 51] on span "Exportar a PDF" at bounding box center [129, 57] width 93 height 14
